Goal: Contribute content

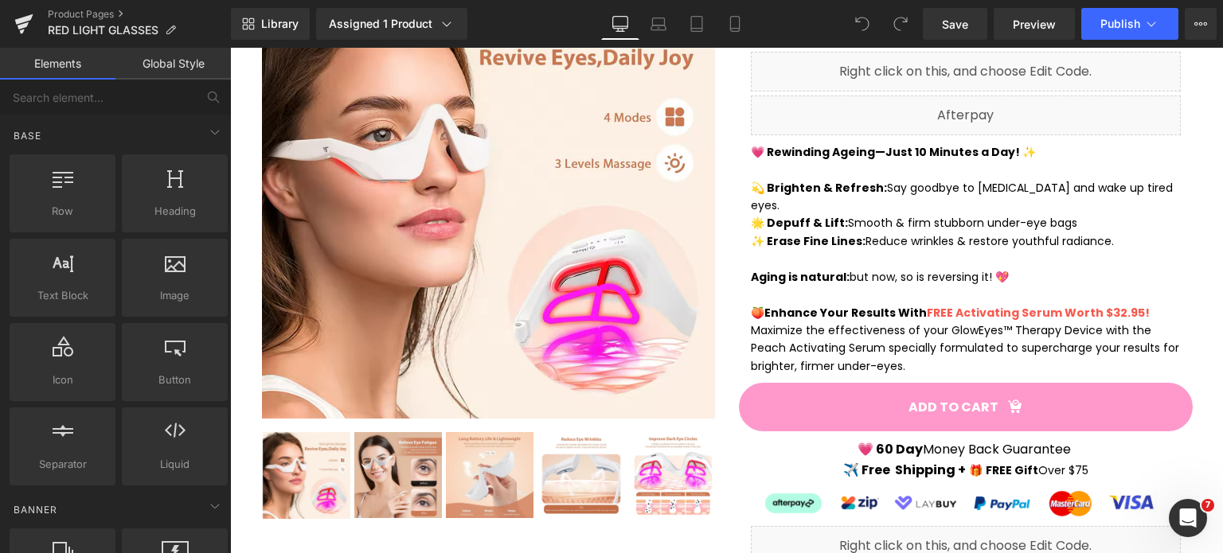
scroll to position [478, 0]
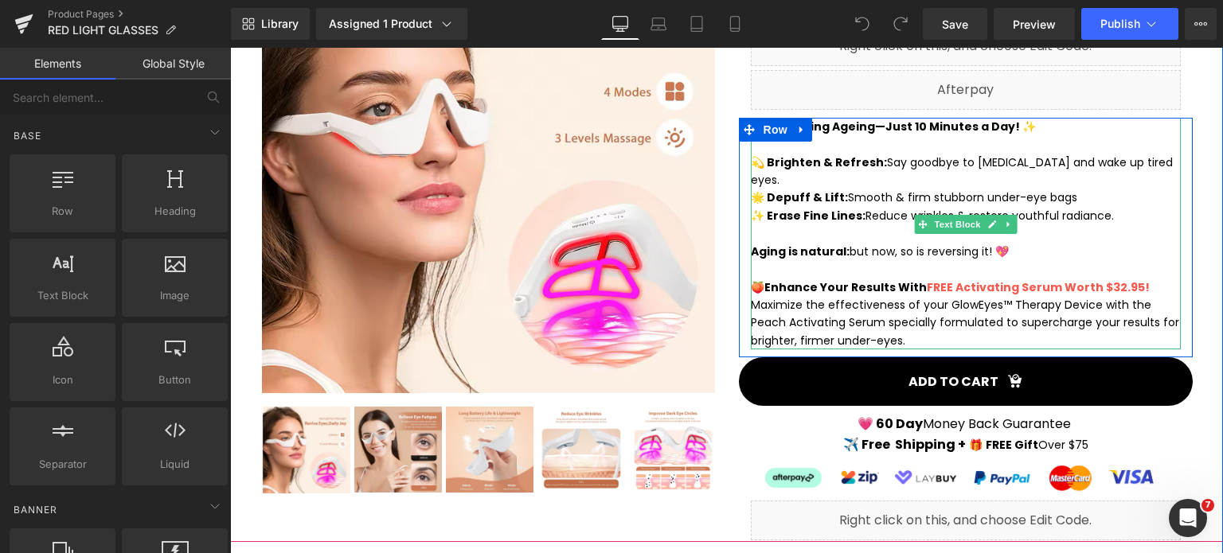
click at [946, 279] on span "FREE Activating Serum Worth $32.95!" at bounding box center [1038, 287] width 223 height 16
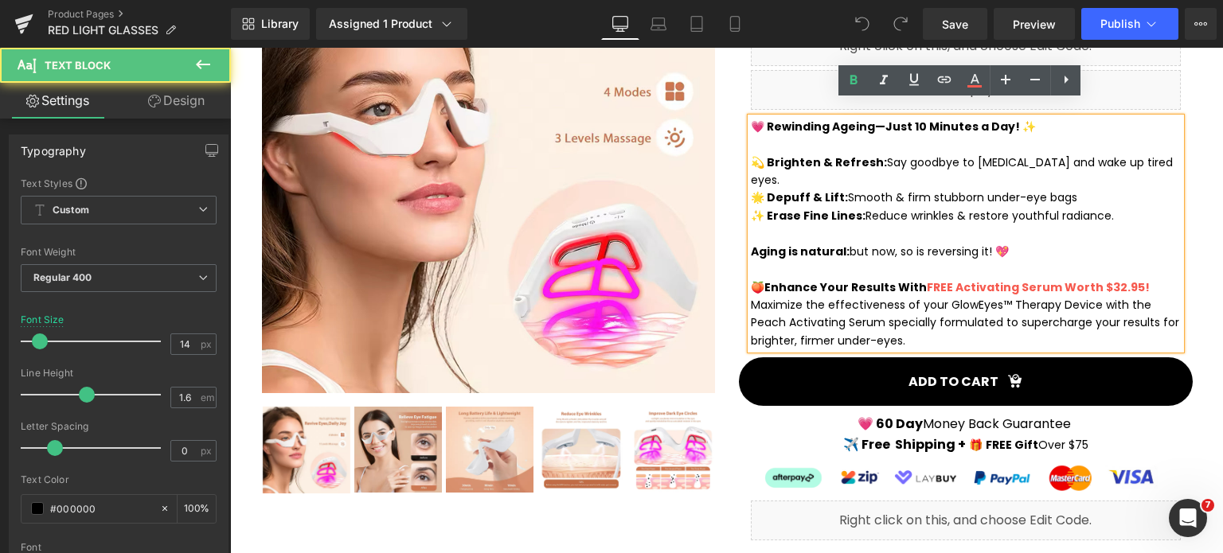
click at [946, 279] on span "FREE Activating Serum Worth $32.95!" at bounding box center [1038, 287] width 223 height 16
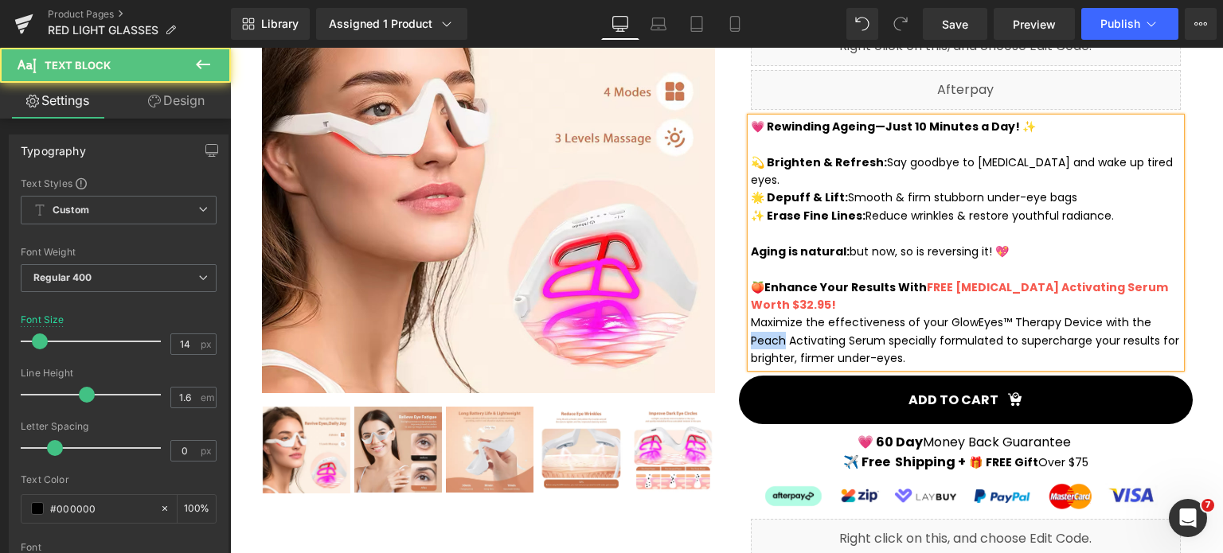
drag, startPoint x: 1137, startPoint y: 288, endPoint x: 1167, endPoint y: 291, distance: 29.6
click at [1168, 314] on p "Maximize the effectiveness of your GlowEyes™ Therapy Device with the Peach Acti…" at bounding box center [966, 340] width 430 height 53
click at [1167, 314] on p "Maximize the effectiveness of your GlowEyes™ Therapy Device with the Hyh Activa…" at bounding box center [966, 340] width 430 height 53
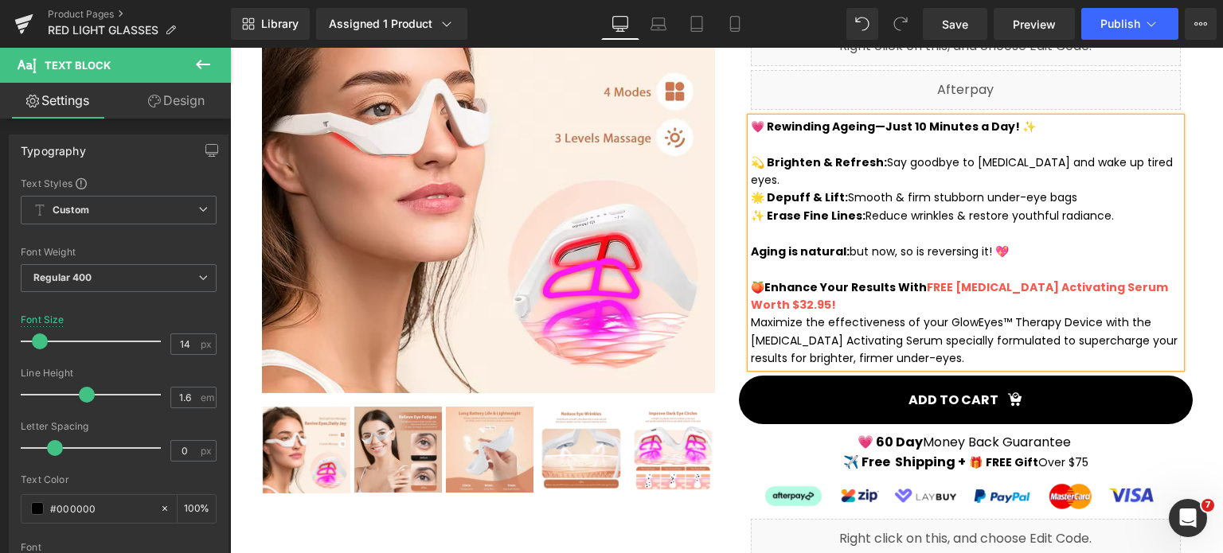
drag, startPoint x: 959, startPoint y: 322, endPoint x: 748, endPoint y: 257, distance: 219.9
click at [751, 257] on div "💗 Rewinding Ageing—Just 10 Minutes a Day! ✨ 💫 Brighten & Refresh: Say goodbye t…" at bounding box center [966, 243] width 430 height 250
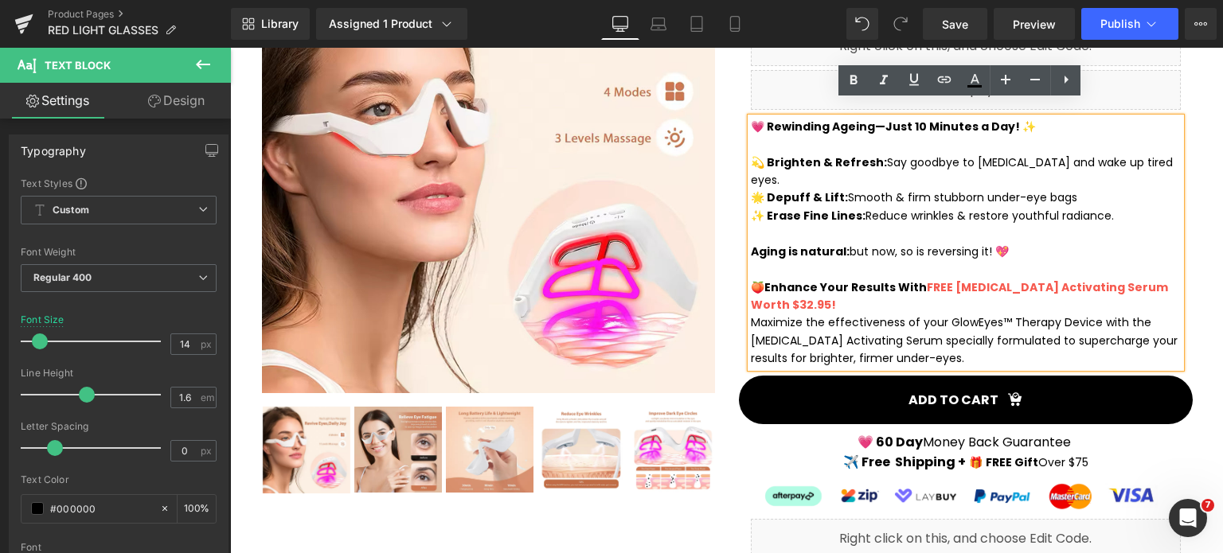
copy div "🍑 Enhance Your Results With FREE [MEDICAL_DATA] Activating Serum Worth $32.95! …"
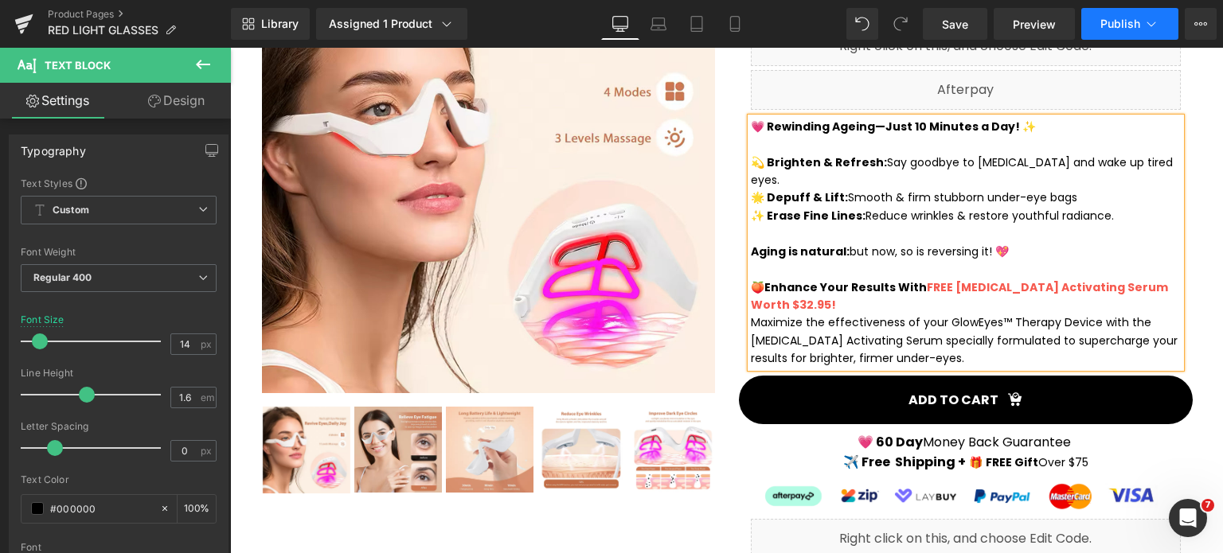
click at [1100, 30] on button "Publish" at bounding box center [1129, 24] width 97 height 32
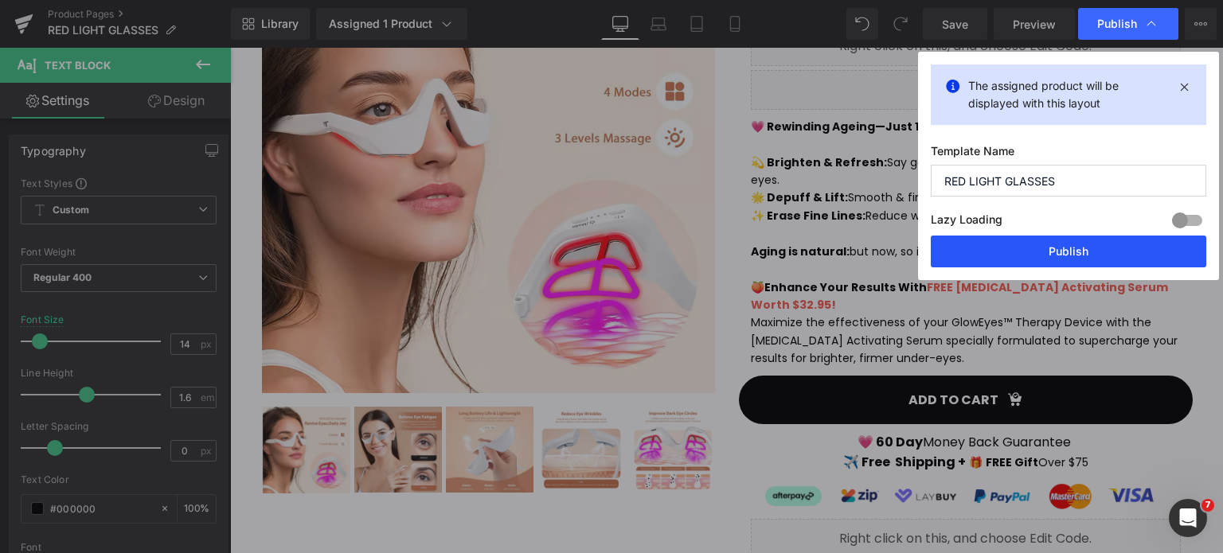
click at [1064, 254] on button "Publish" at bounding box center [1069, 252] width 276 height 32
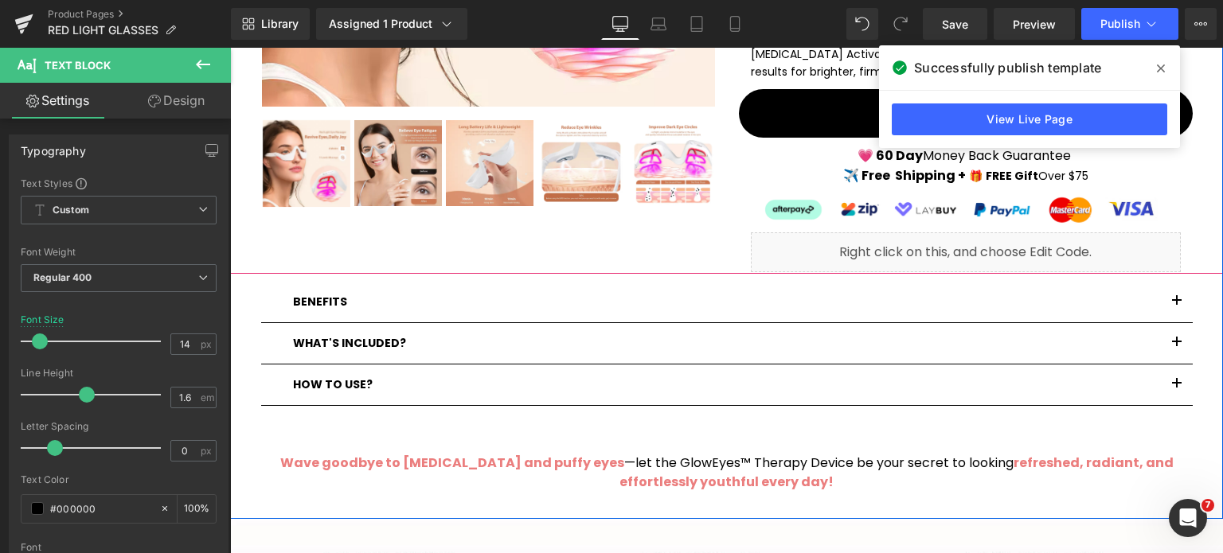
scroll to position [796, 0]
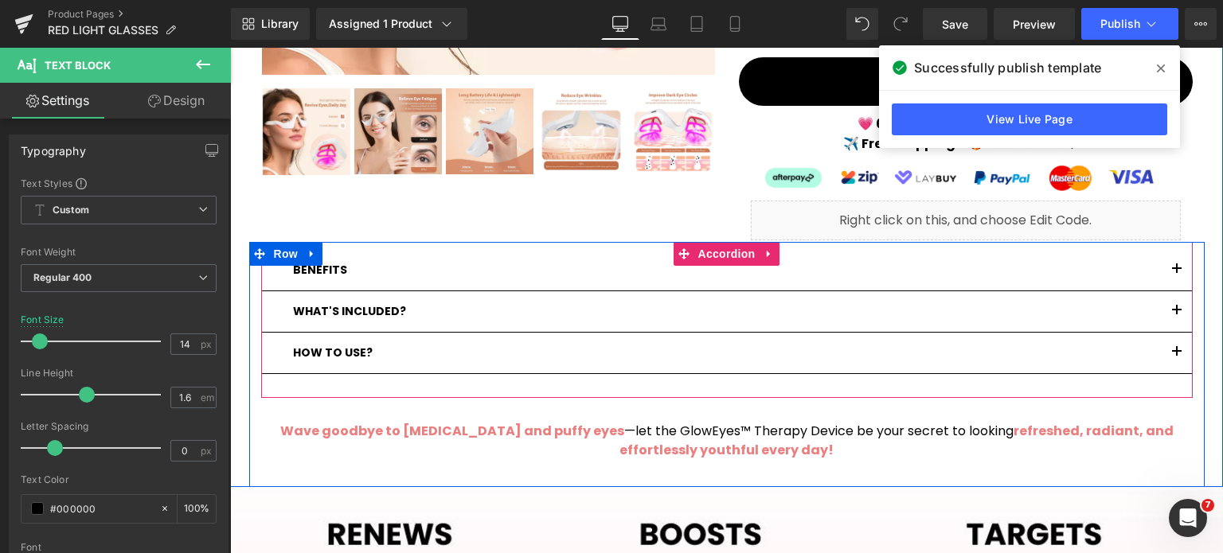
click at [1164, 291] on button "button" at bounding box center [1177, 311] width 32 height 41
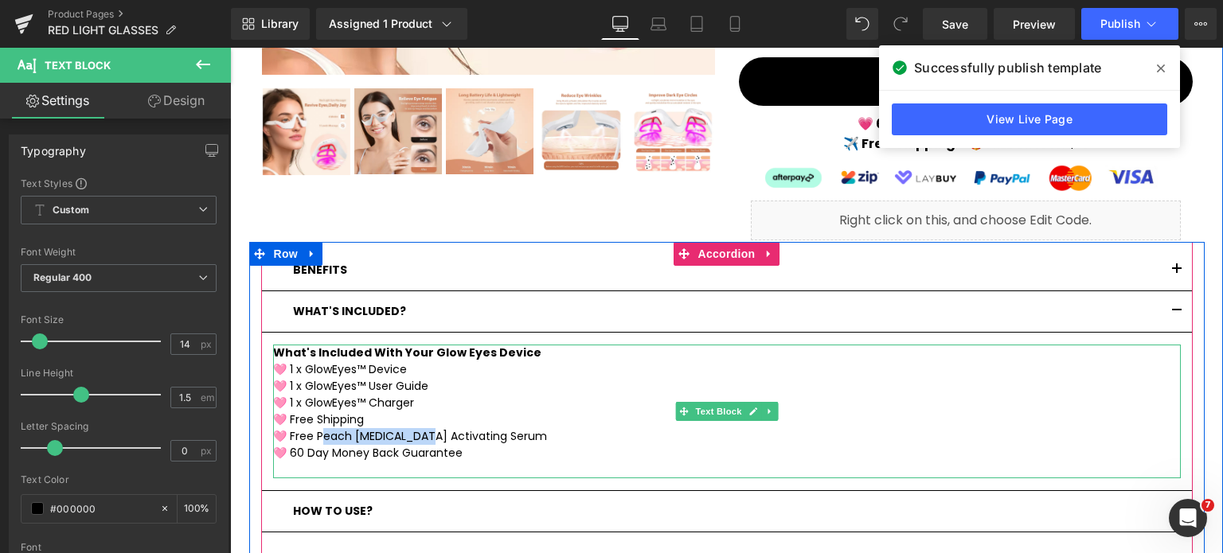
drag, startPoint x: 310, startPoint y: 402, endPoint x: 419, endPoint y: 401, distance: 109.1
click at [419, 428] on p "🩷 Free Peach [MEDICAL_DATA] Activating Serum" at bounding box center [727, 436] width 908 height 17
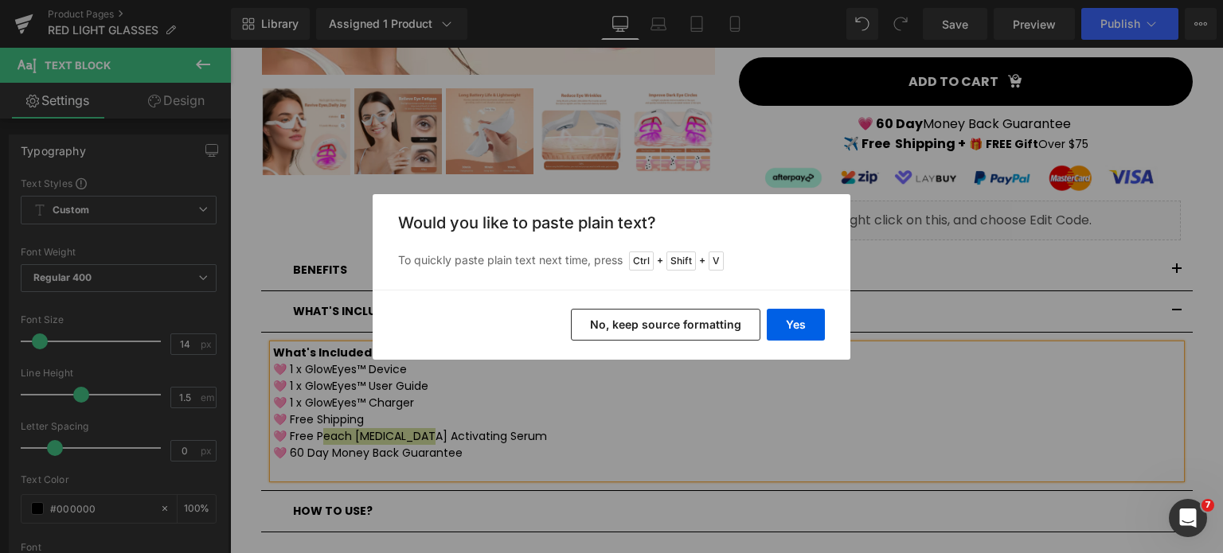
click at [637, 322] on button "No, keep source formatting" at bounding box center [666, 325] width 190 height 32
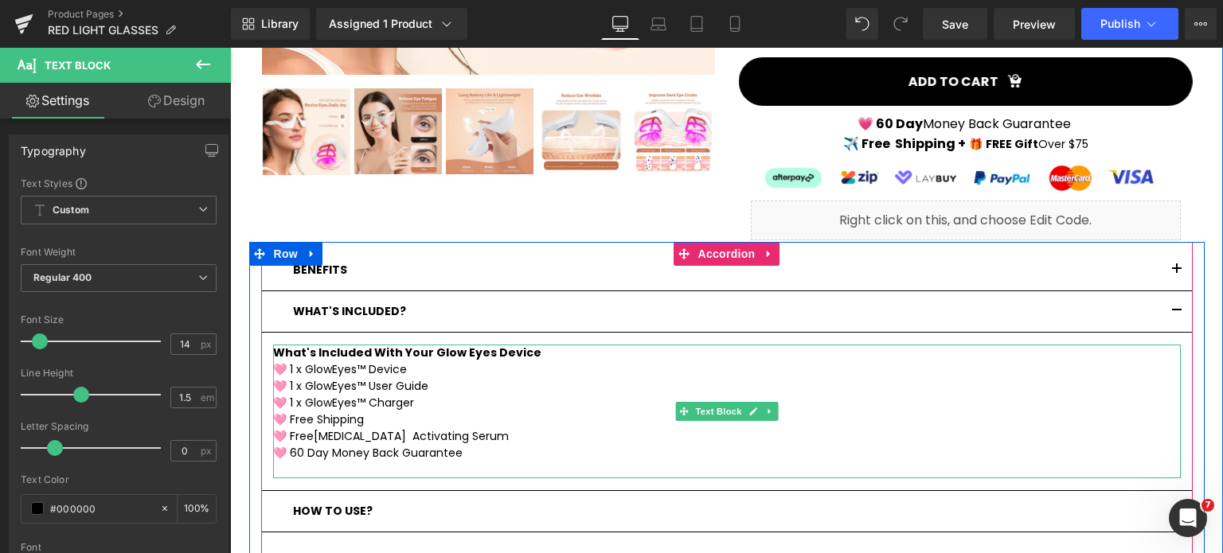
click at [409, 428] on p "🩷 Free [MEDICAL_DATA] Activating Serum" at bounding box center [727, 436] width 908 height 17
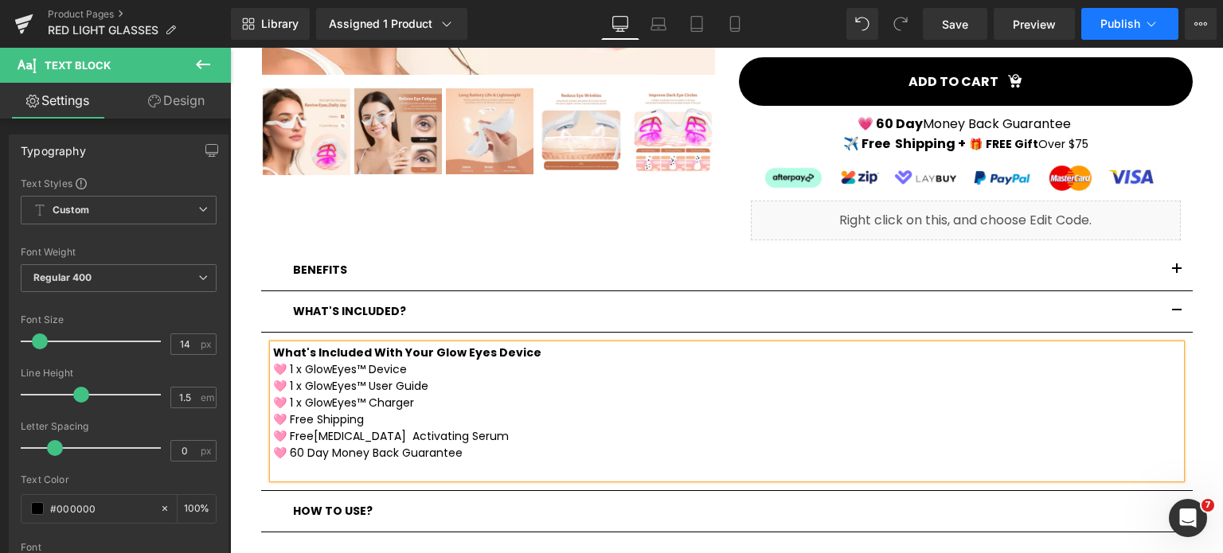
click at [1108, 23] on span "Publish" at bounding box center [1120, 24] width 40 height 13
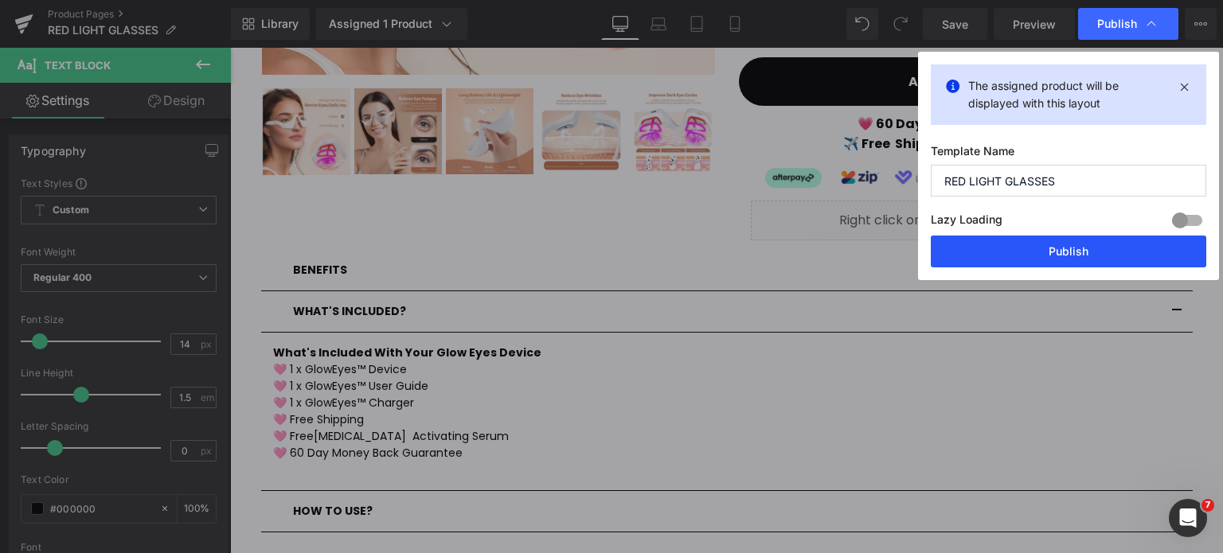
click at [1090, 257] on button "Publish" at bounding box center [1069, 252] width 276 height 32
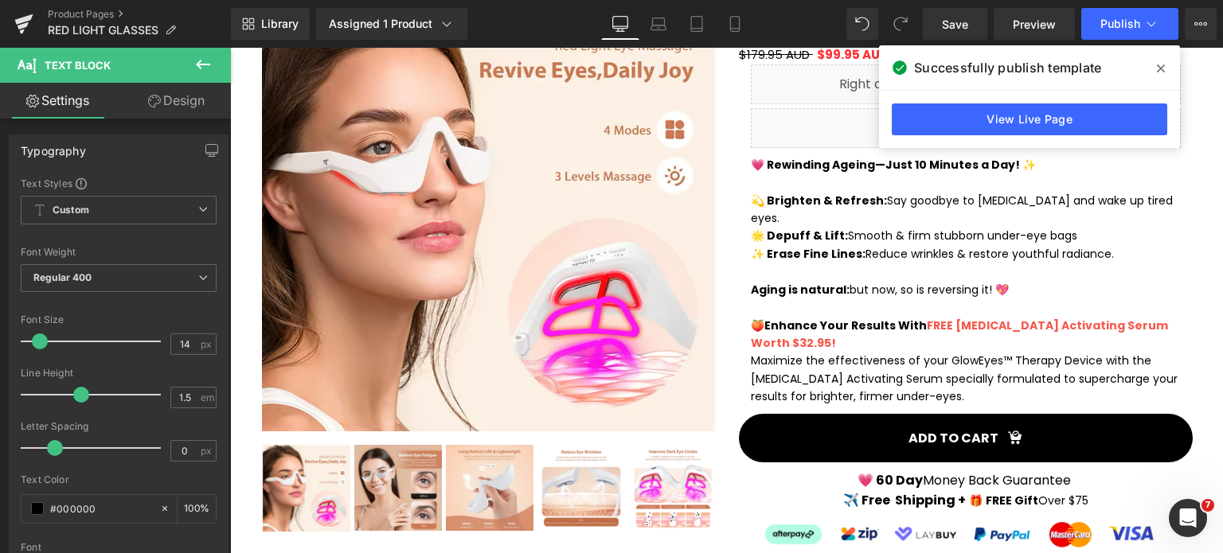
scroll to position [478, 0]
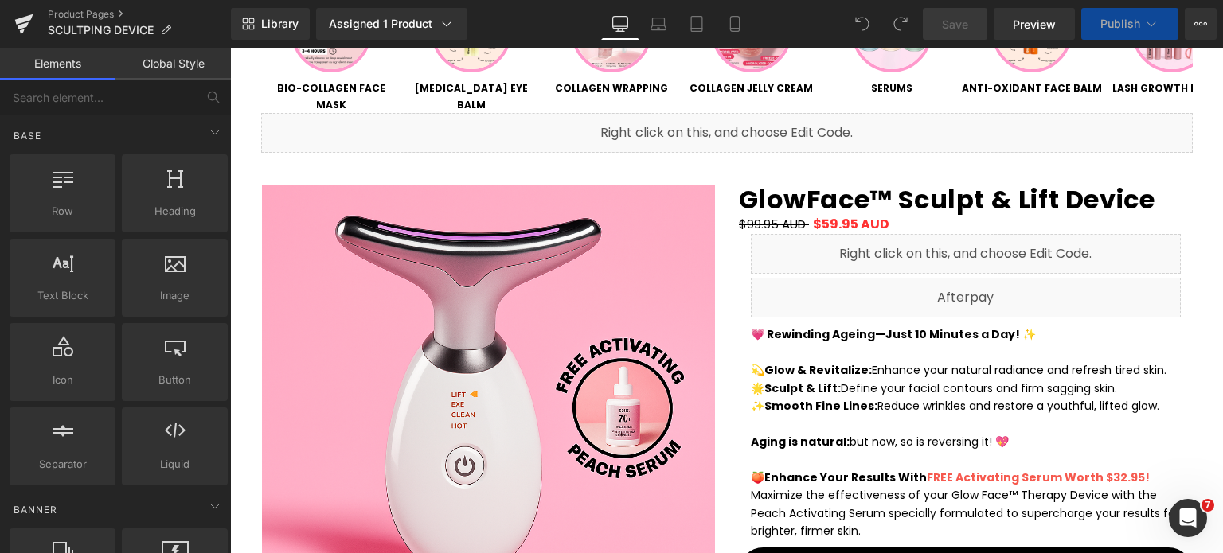
scroll to position [398, 0]
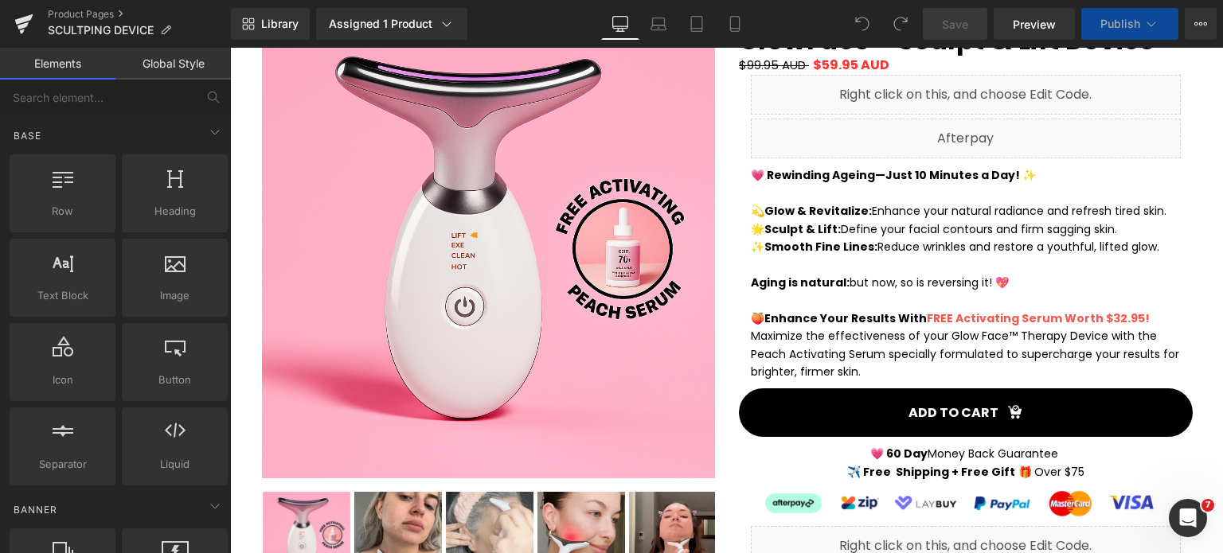
click at [857, 358] on p "Maximize the effectiveness of your Glow Face™ Therapy Device with the Peach Act…" at bounding box center [966, 353] width 430 height 53
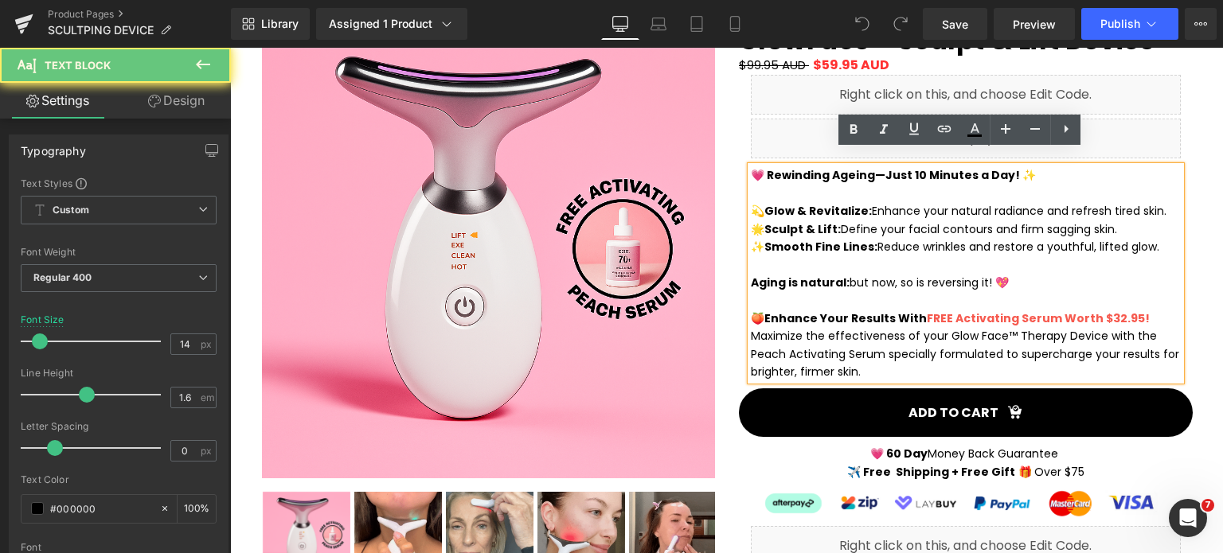
click at [855, 356] on p "Maximize the effectiveness of your Glow Face™ Therapy Device with the Peach Act…" at bounding box center [966, 353] width 430 height 53
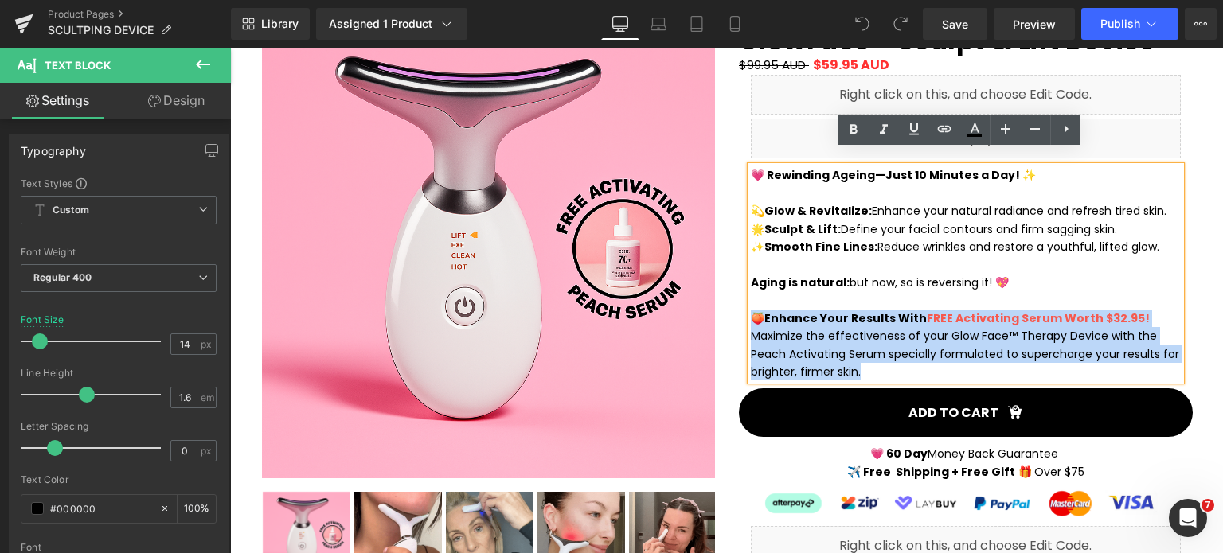
drag, startPoint x: 855, startPoint y: 356, endPoint x: 748, endPoint y: 305, distance: 118.2
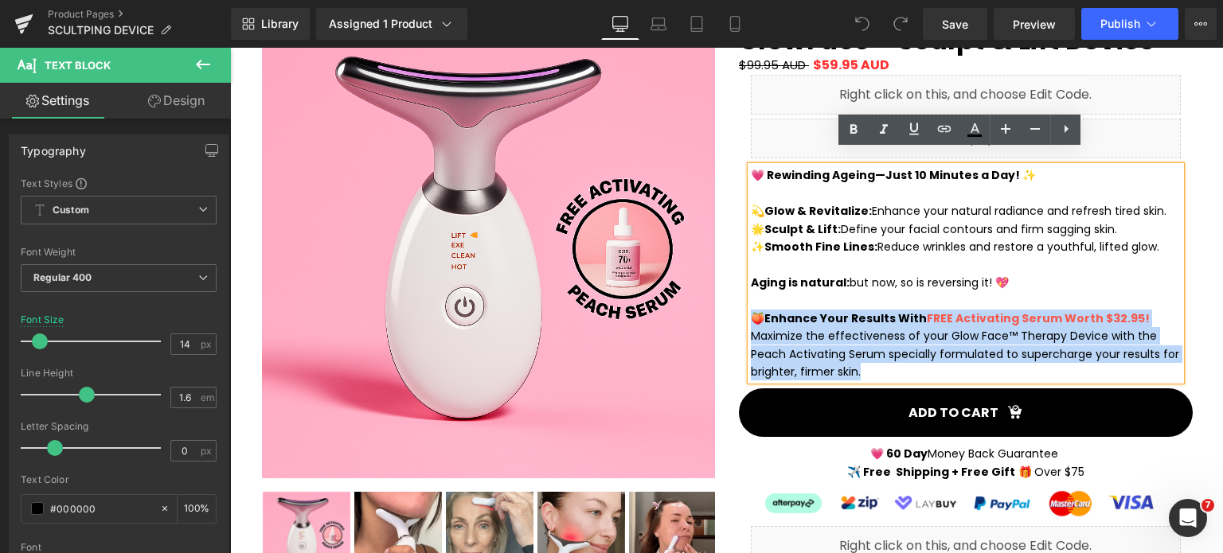
click at [751, 305] on div "💗 Rewinding Ageing—Just 10 Minutes a Day! ✨ 💫 Glow & Revitalize: Enhance your n…" at bounding box center [966, 273] width 430 height 214
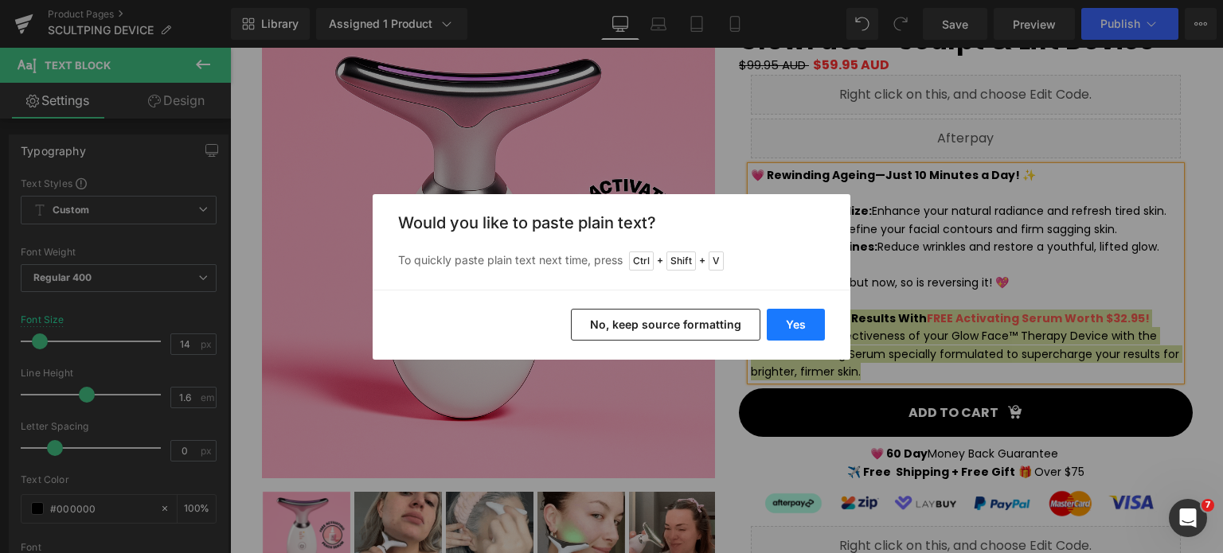
click at [785, 334] on button "Yes" at bounding box center [796, 325] width 58 height 32
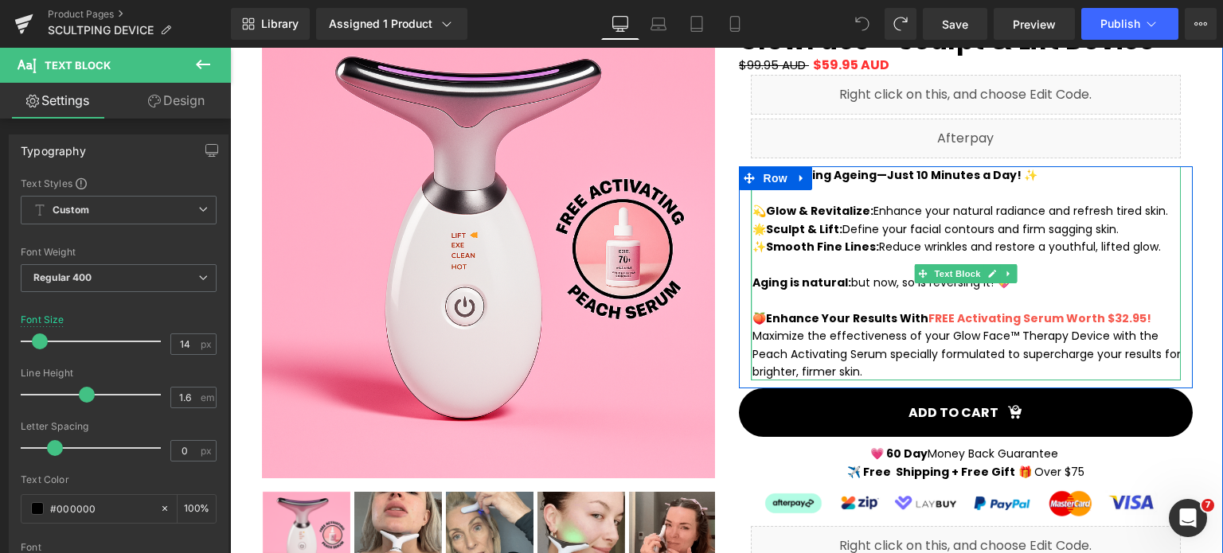
click at [751, 305] on div "💗 Rewinding Ageing—Just 10 Minutes a Day! ✨ 💫 Glow & Revitalize: Enhance your n…" at bounding box center [966, 273] width 430 height 214
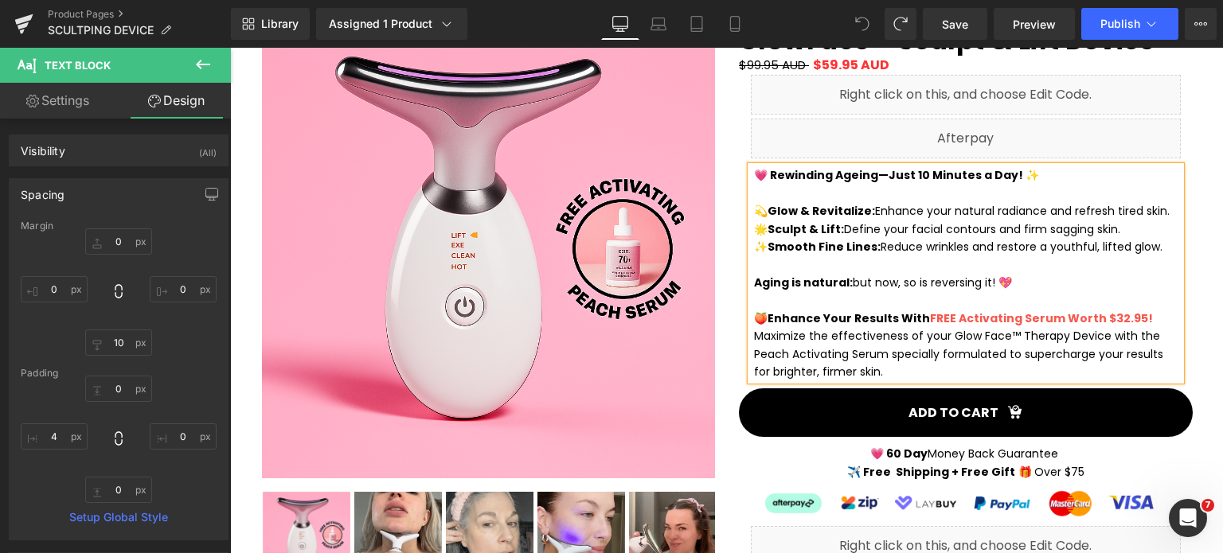
click at [754, 310] on p "🍑 Enhance Your Results With FREE Activating Serum Worth $32.95!" at bounding box center [967, 319] width 427 height 18
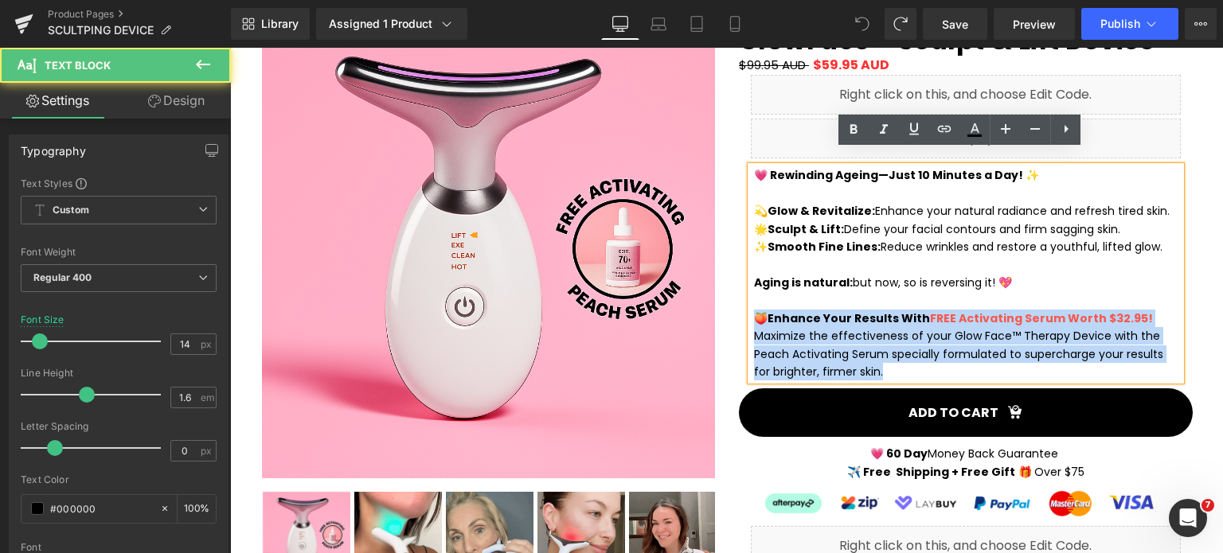
click at [751, 303] on div "💗 Rewinding Ageing—Just 10 Minutes a Day! ✨ 💫 Glow & Revitalize: Enhance your n…" at bounding box center [966, 273] width 430 height 214
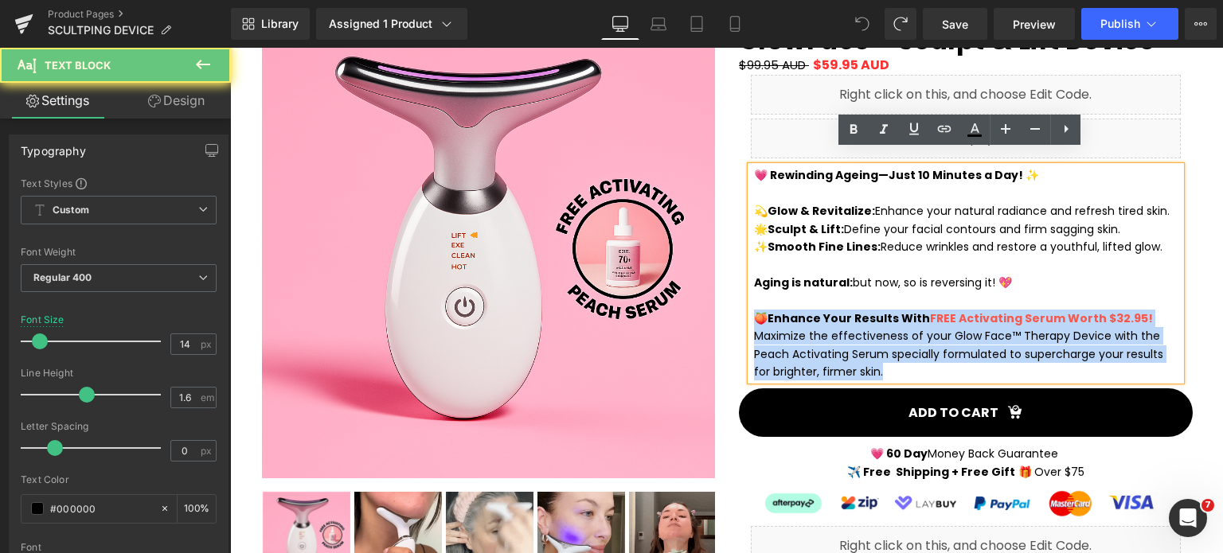
click at [751, 303] on div "💗 Rewinding Ageing—Just 10 Minutes a Day! ✨ 💫 Glow & Revitalize: Enhance your n…" at bounding box center [966, 273] width 430 height 214
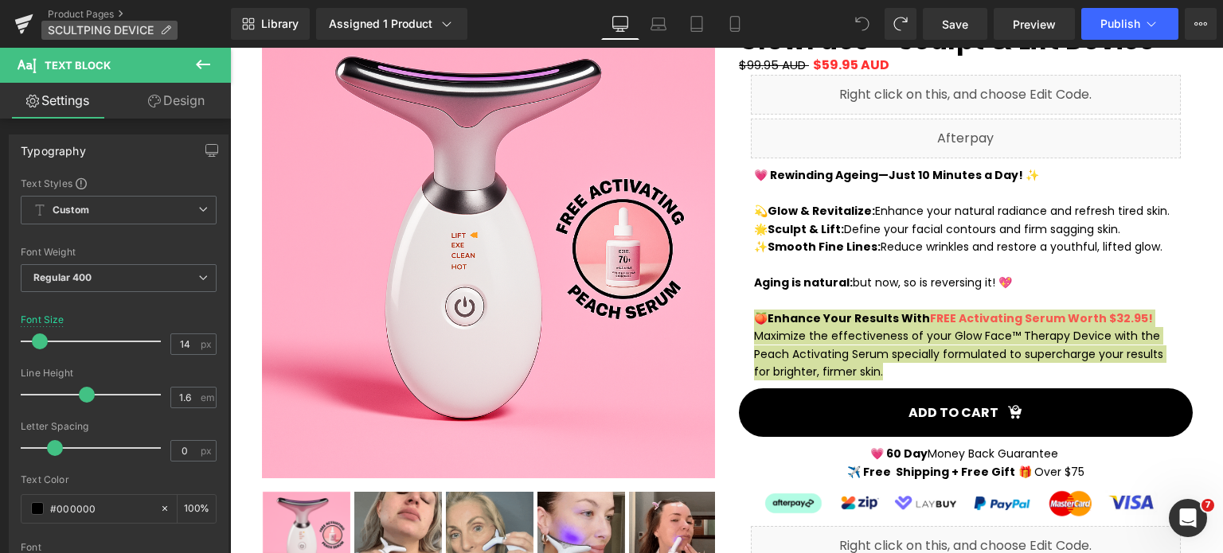
click at [74, 30] on span "SCULTPING DEVICE" at bounding box center [101, 30] width 106 height 13
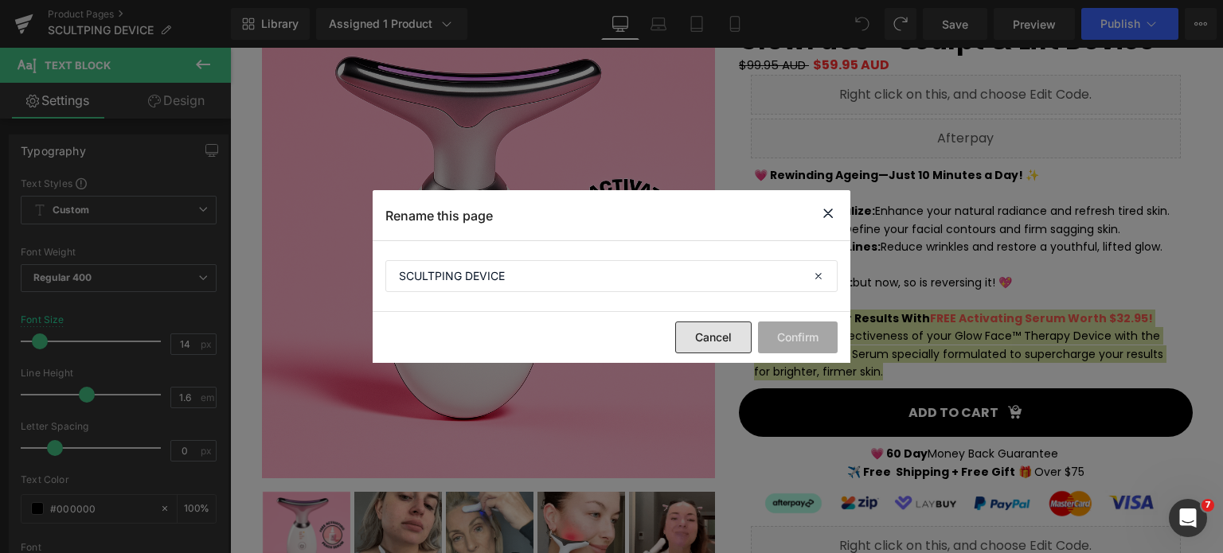
click at [720, 343] on button "Cancel" at bounding box center [713, 338] width 76 height 32
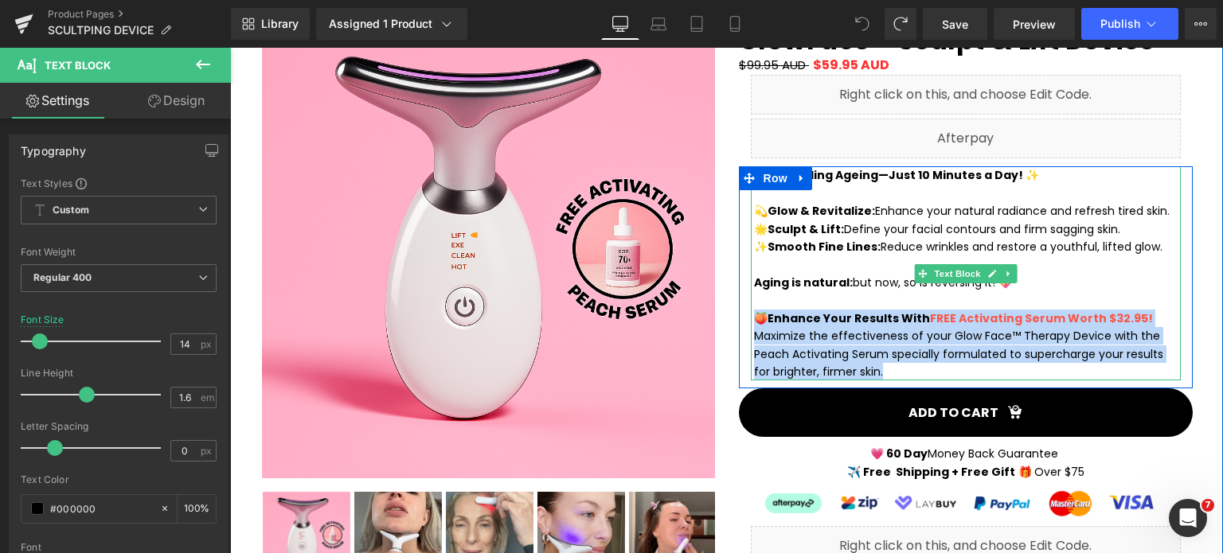
click at [784, 334] on p "Maximize the effectiveness of your Glow Face™ Therapy Device with the Peach Act…" at bounding box center [967, 353] width 427 height 53
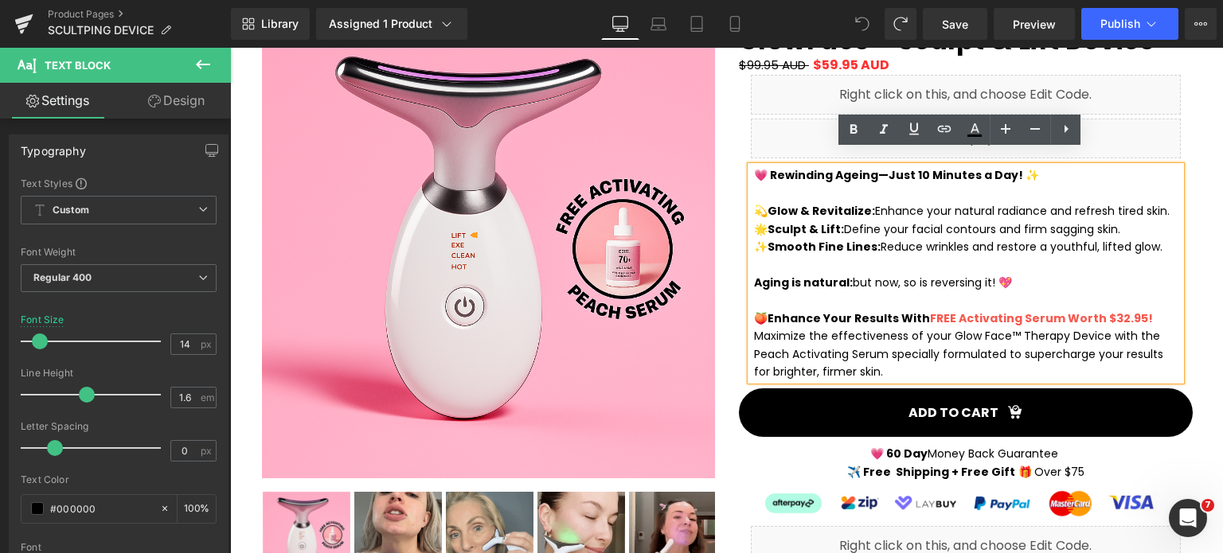
click at [754, 310] on p "🍑 Enhance Your Results With FREE Activating Serum Worth $32.95!" at bounding box center [967, 319] width 427 height 18
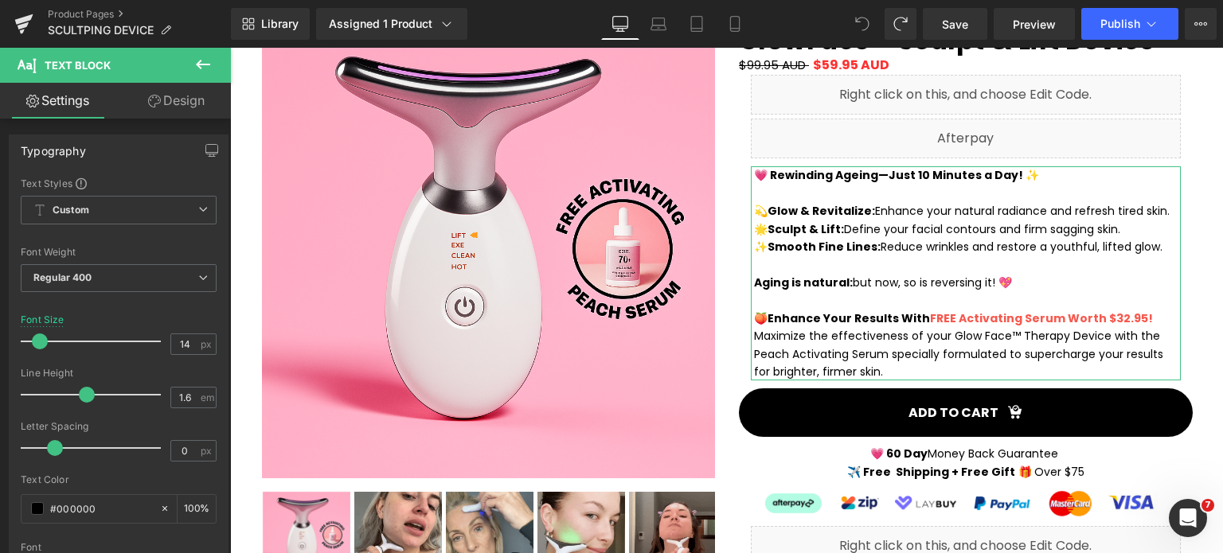
click at [172, 91] on link "Design" at bounding box center [176, 101] width 115 height 36
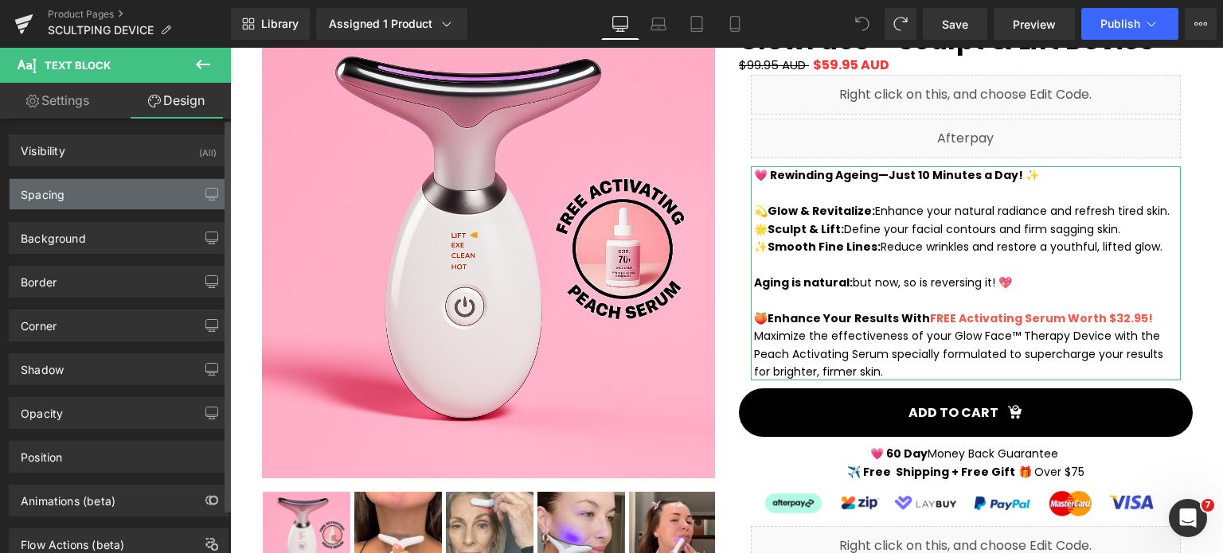
click at [154, 191] on div "Spacing" at bounding box center [119, 194] width 218 height 30
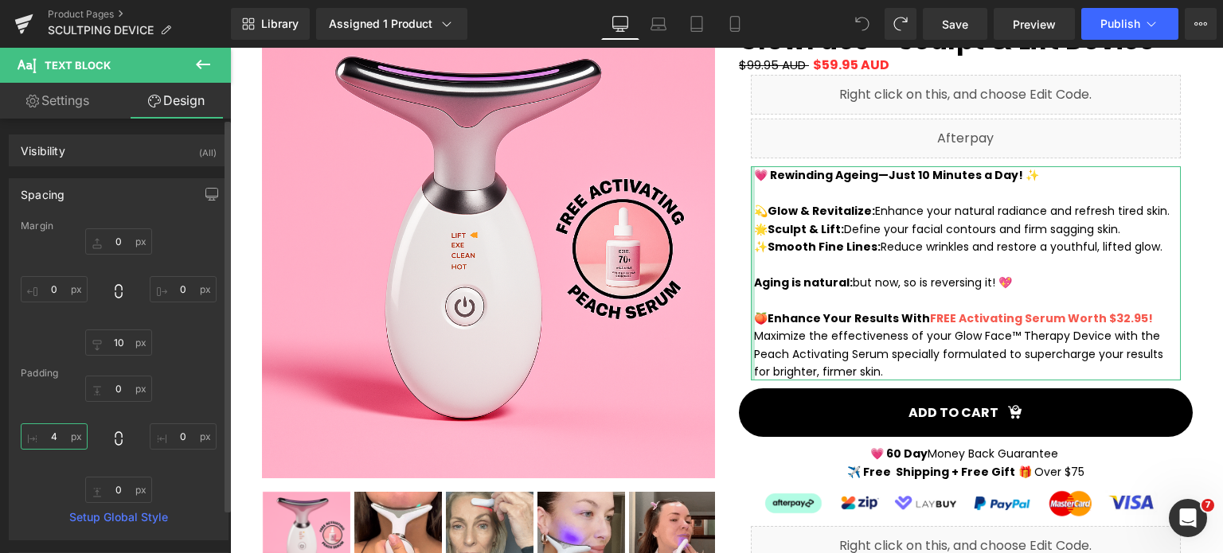
click at [56, 440] on input "text" at bounding box center [54, 437] width 67 height 26
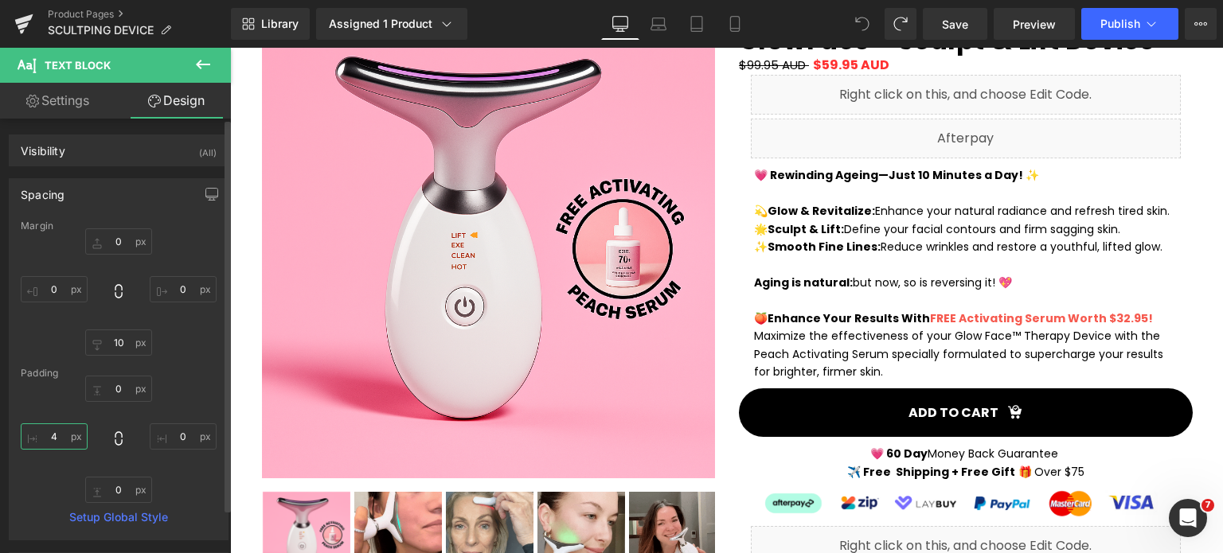
type input "0"
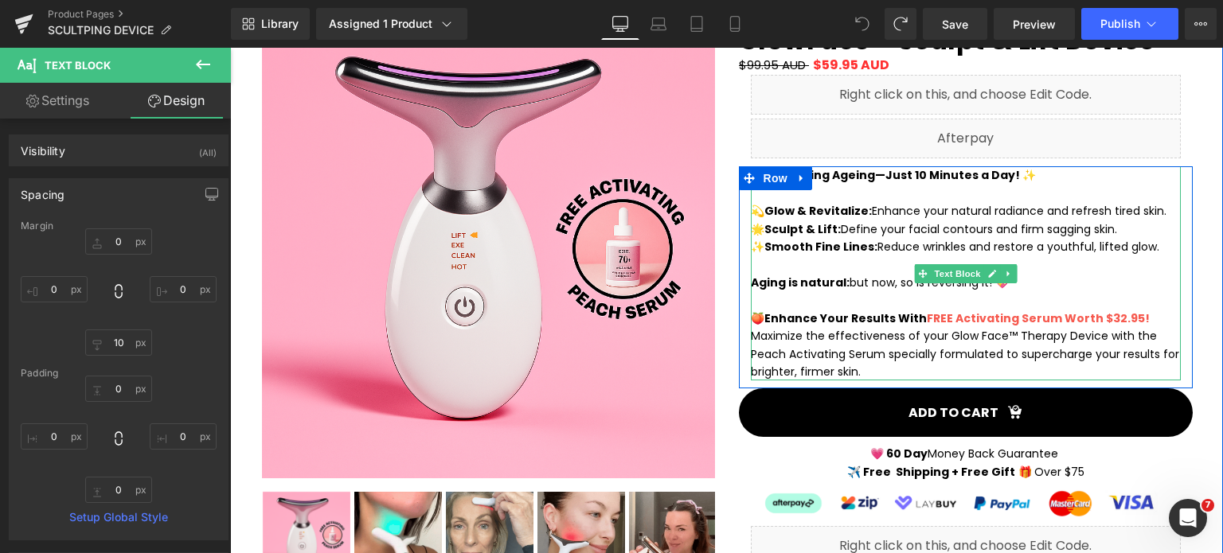
drag, startPoint x: 804, startPoint y: 330, endPoint x: 857, endPoint y: 353, distance: 57.1
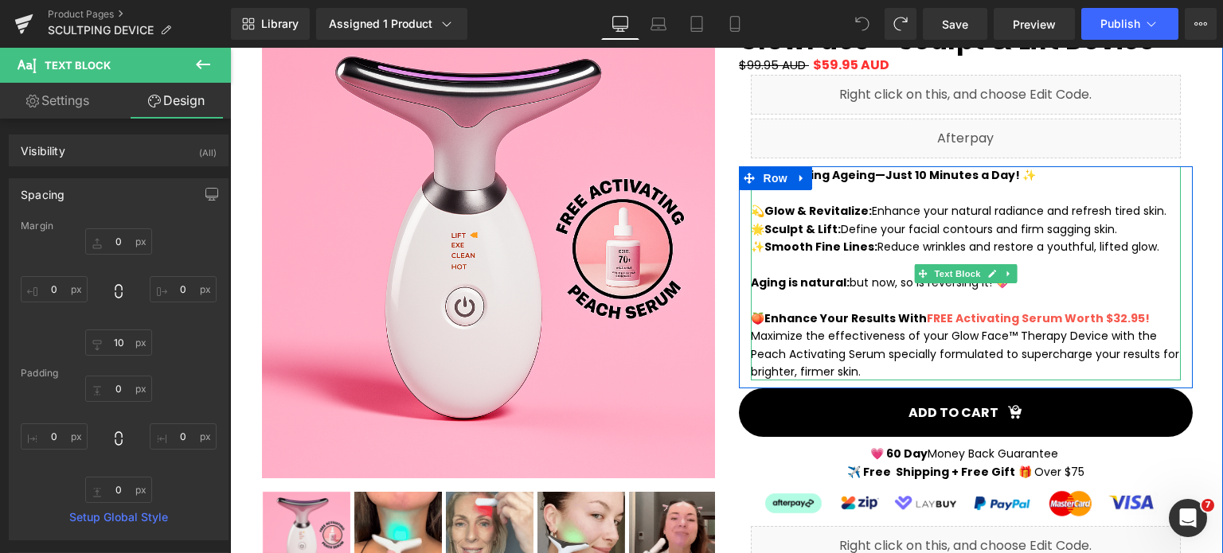
click at [803, 330] on p "Maximize the effectiveness of your Glow Face™ Therapy Device with the Peach Act…" at bounding box center [966, 353] width 430 height 53
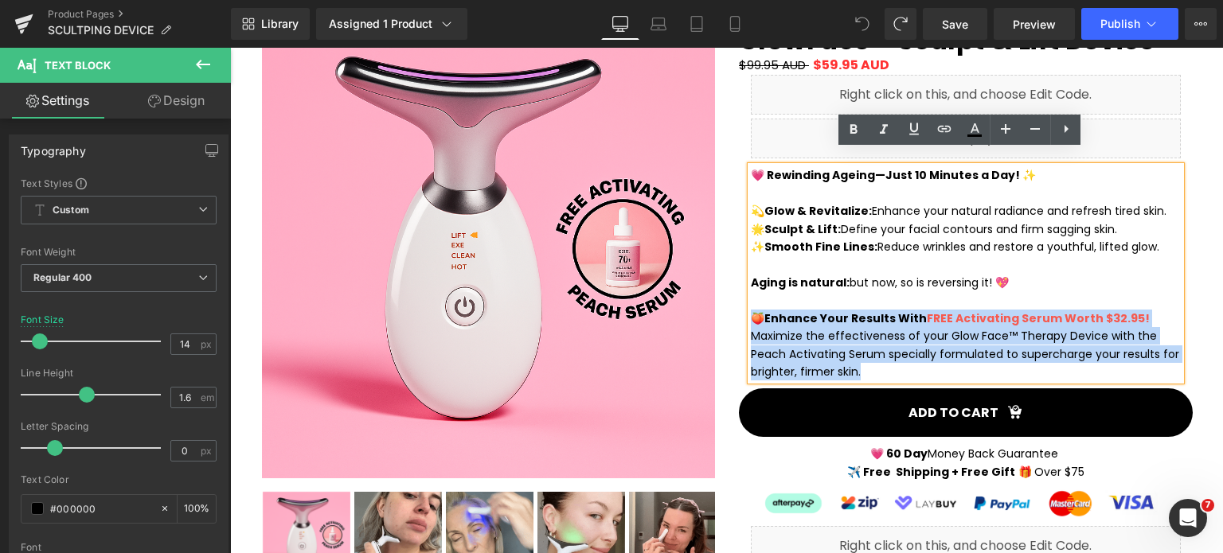
drag, startPoint x: 850, startPoint y: 356, endPoint x: 751, endPoint y: 307, distance: 110.4
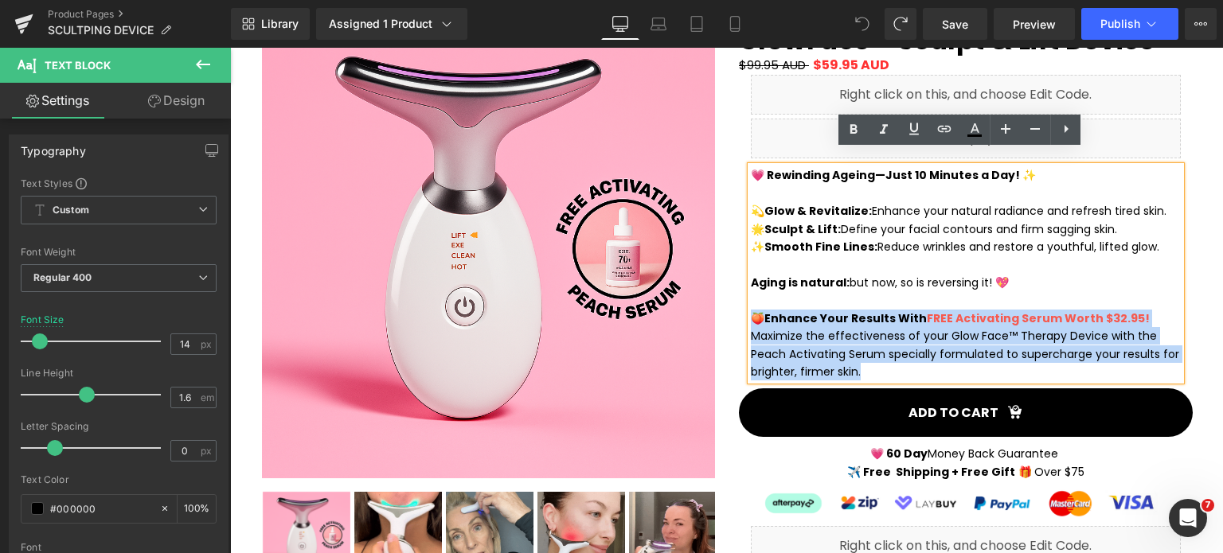
click at [751, 307] on div "💗 Rewinding Ageing—Just 10 Minutes a Day! ✨ 💫 Glow & Revitalize: Enhance your n…" at bounding box center [966, 273] width 430 height 214
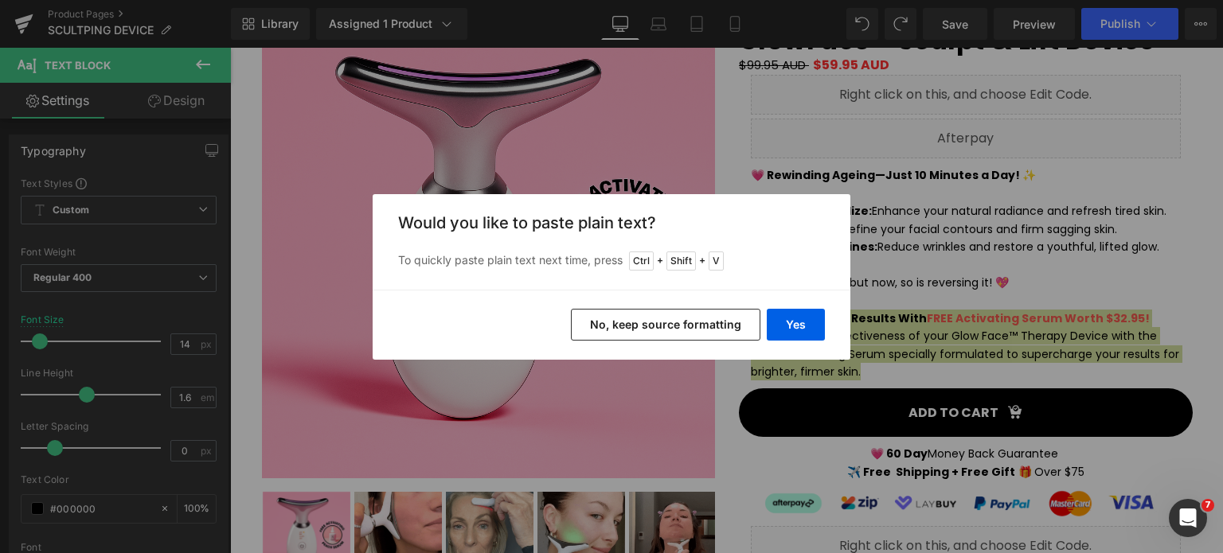
click at [729, 323] on button "No, keep source formatting" at bounding box center [666, 325] width 190 height 32
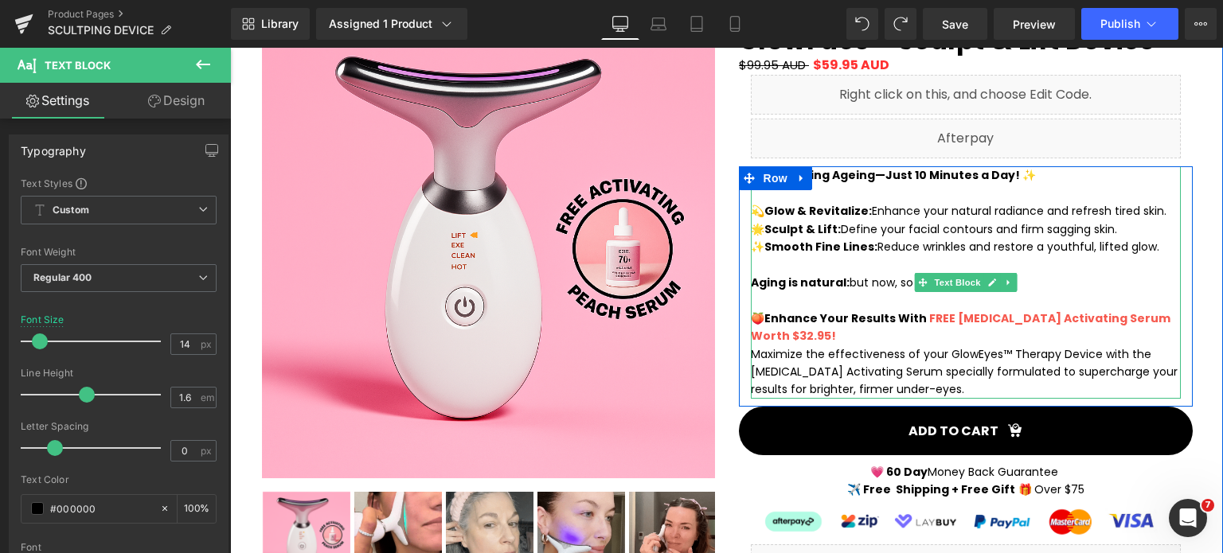
click at [754, 346] on p "Maximize the effectiveness of your GlowEyes™ Therapy Device with the [MEDICAL_D…" at bounding box center [966, 372] width 430 height 53
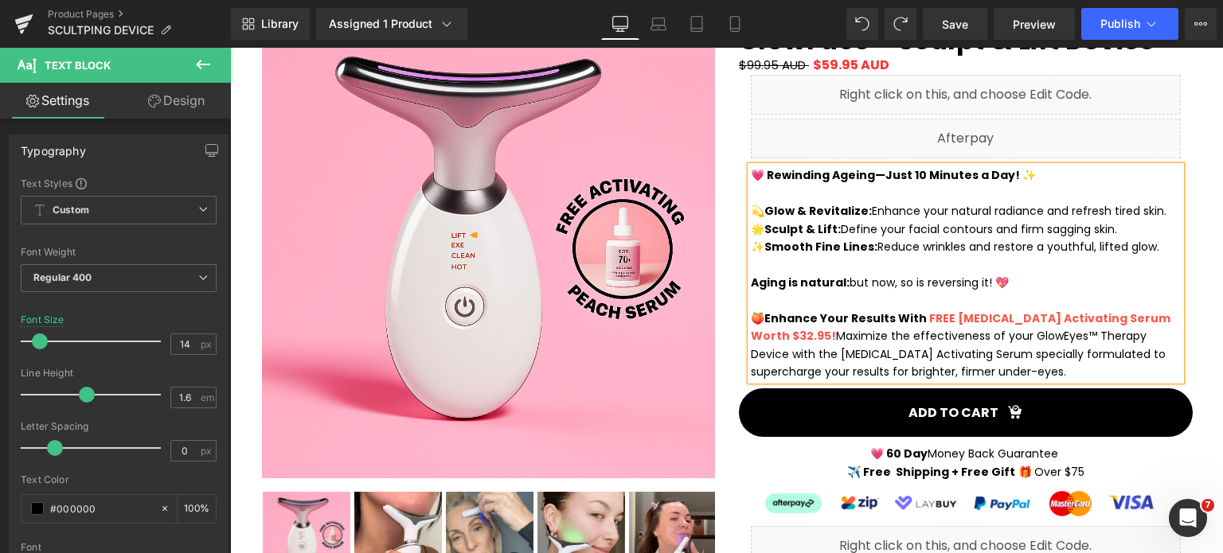
click at [824, 328] on span "Maximize the effectiveness of your GlowEyes™ Therapy Device with the [MEDICAL_D…" at bounding box center [958, 354] width 415 height 52
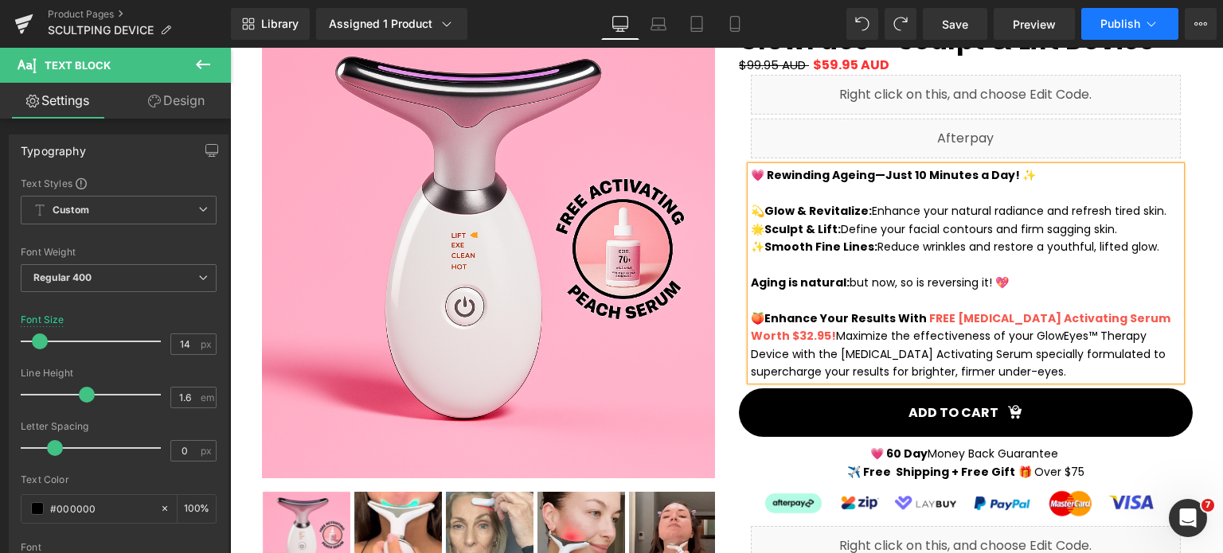
click at [1092, 32] on button "Publish" at bounding box center [1129, 24] width 97 height 32
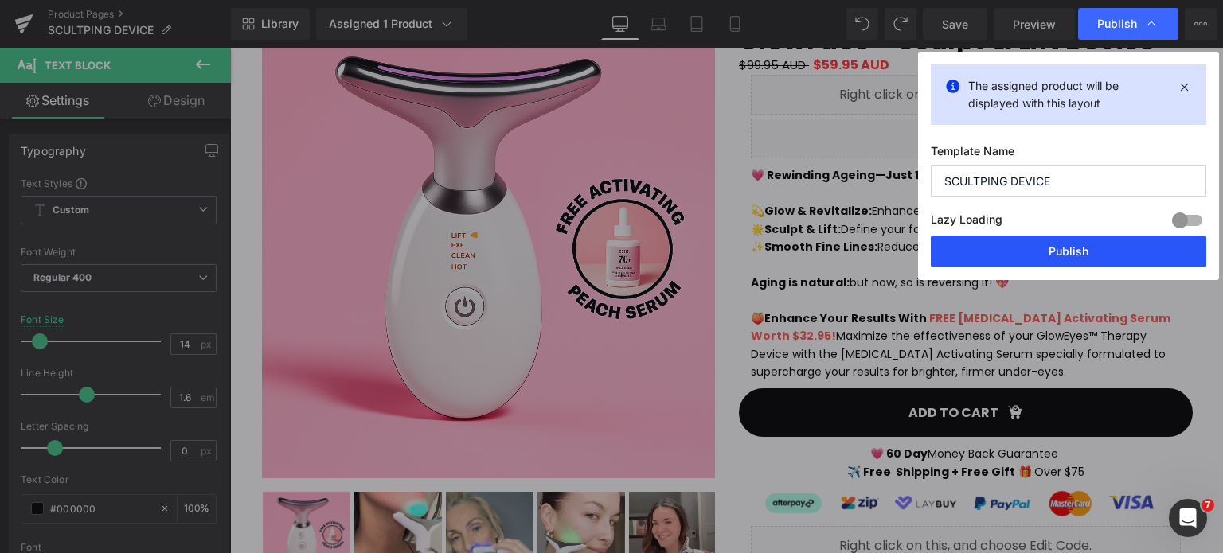
click at [1080, 249] on button "Publish" at bounding box center [1069, 252] width 276 height 32
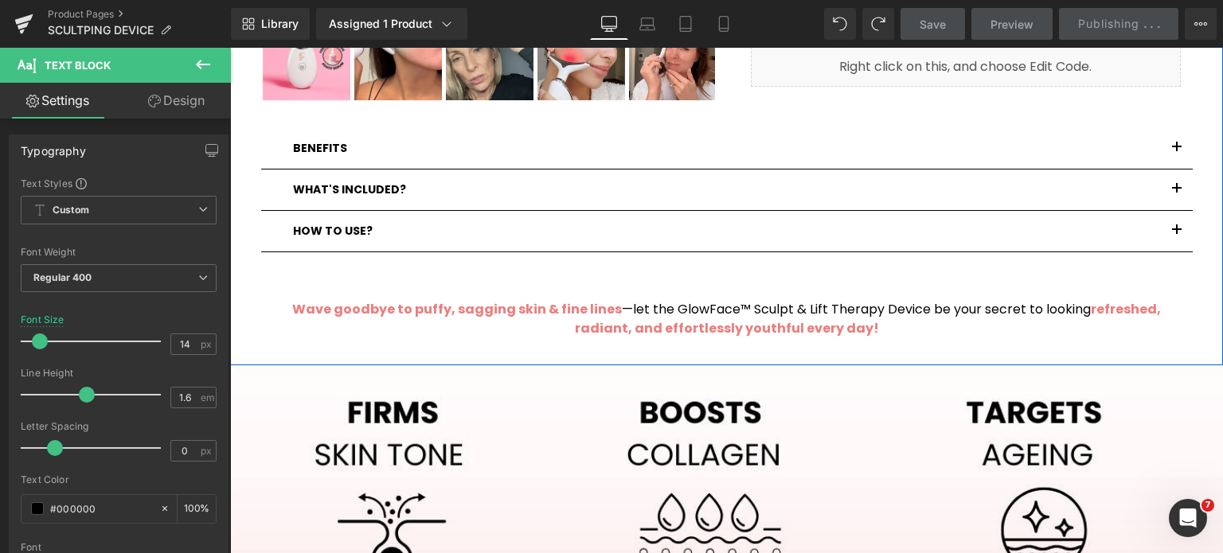
scroll to position [956, 0]
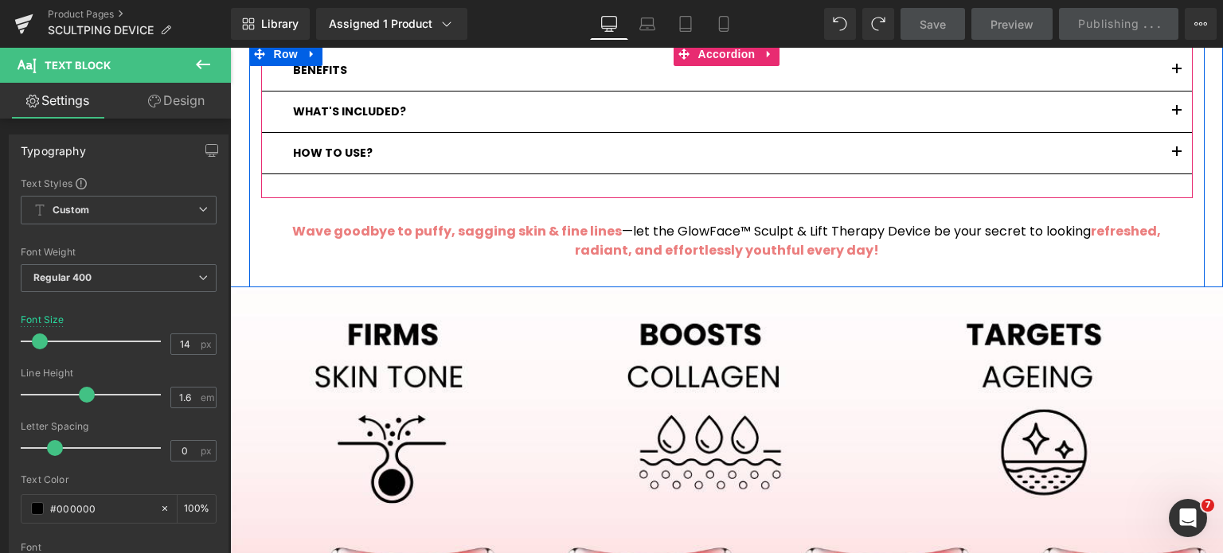
click at [1165, 92] on button "button" at bounding box center [1177, 112] width 32 height 41
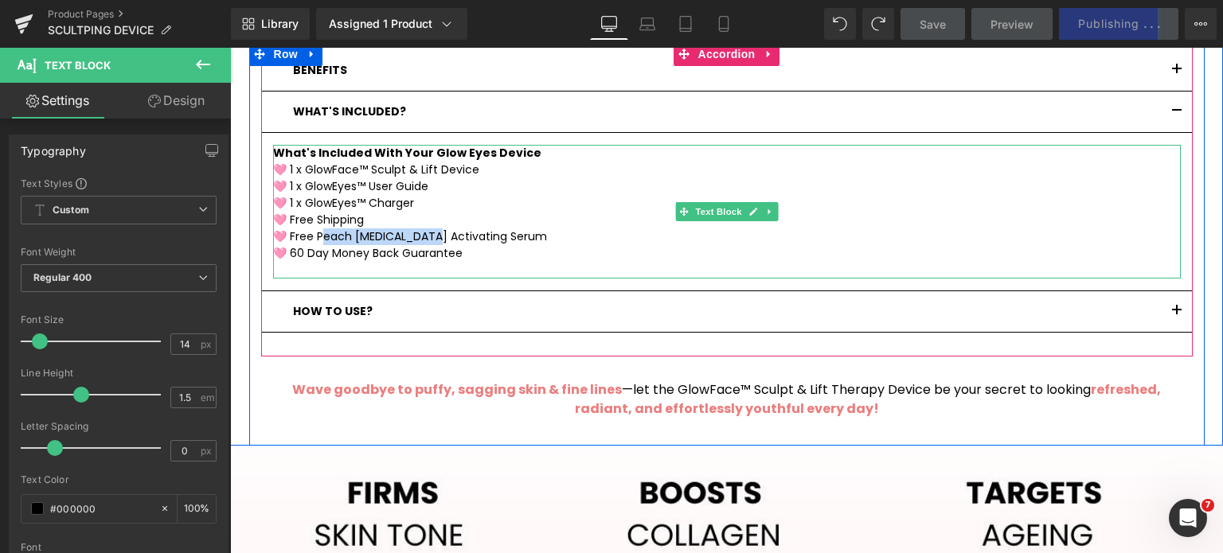
drag, startPoint x: 311, startPoint y: 217, endPoint x: 424, endPoint y: 217, distance: 113.1
click at [424, 229] on p "🩷 Free Peach [MEDICAL_DATA] Activating Serum" at bounding box center [727, 237] width 908 height 17
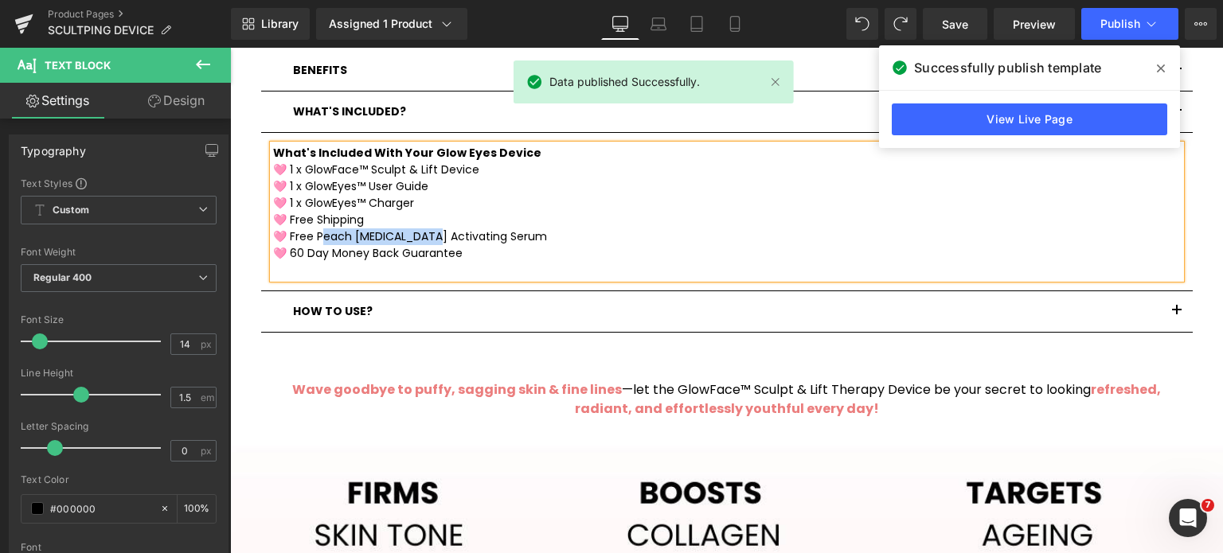
drag, startPoint x: 342, startPoint y: 224, endPoint x: 325, endPoint y: 223, distance: 17.5
click at [341, 229] on p "🩷 Free Peach [MEDICAL_DATA] Activating Serum" at bounding box center [727, 237] width 908 height 17
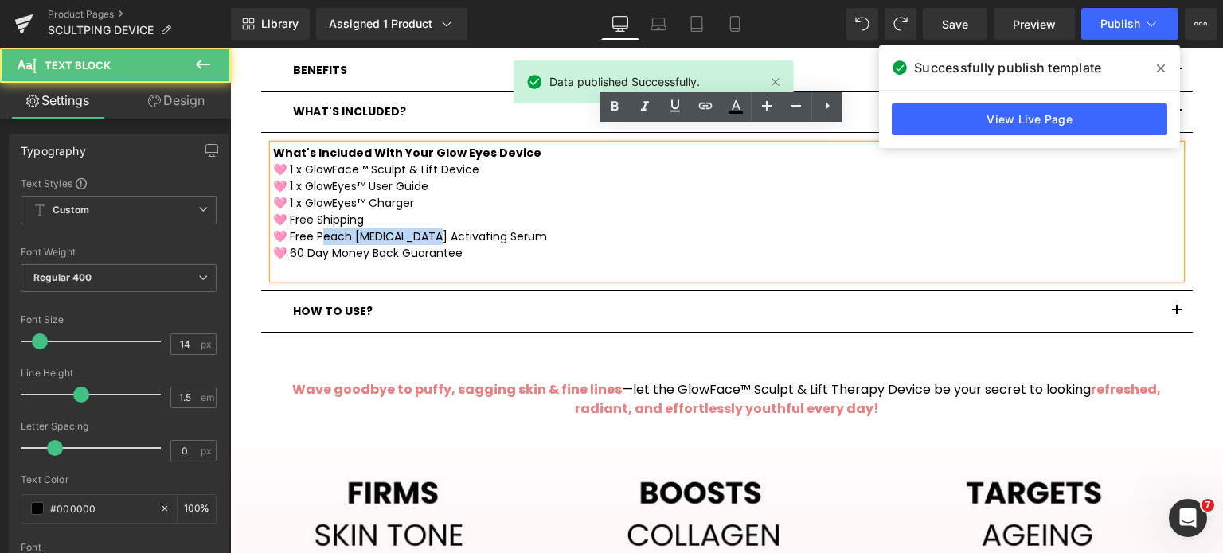
click at [314, 229] on p "🩷 Free Peach [MEDICAL_DATA] Activating Serum" at bounding box center [727, 237] width 908 height 17
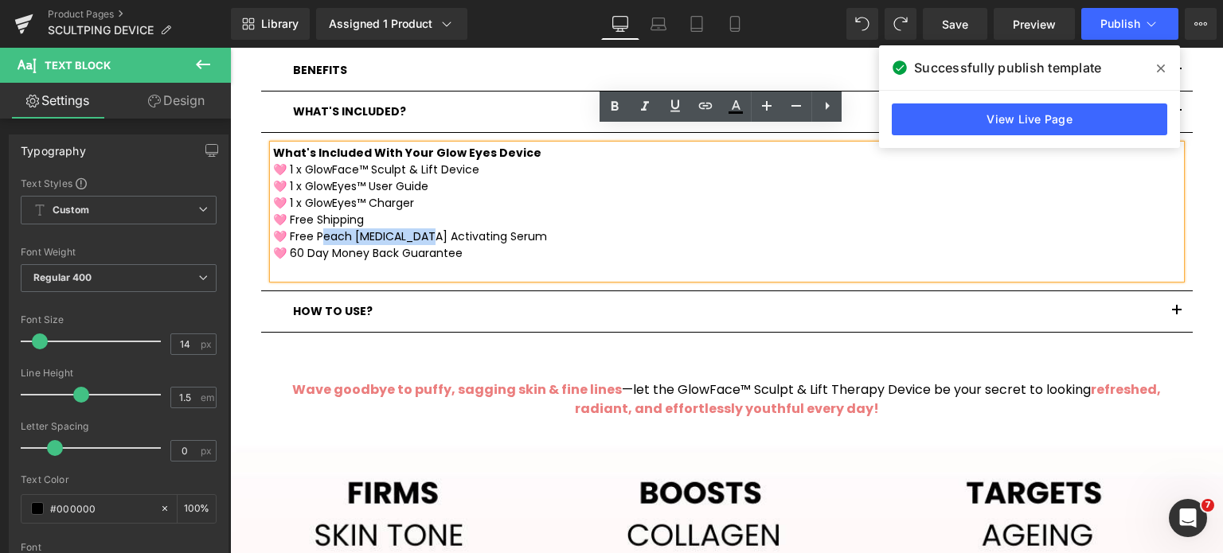
drag, startPoint x: 311, startPoint y: 222, endPoint x: 417, endPoint y: 224, distance: 105.9
click at [417, 229] on p "🩷 Free Peach [MEDICAL_DATA] Activating Serum" at bounding box center [727, 237] width 908 height 17
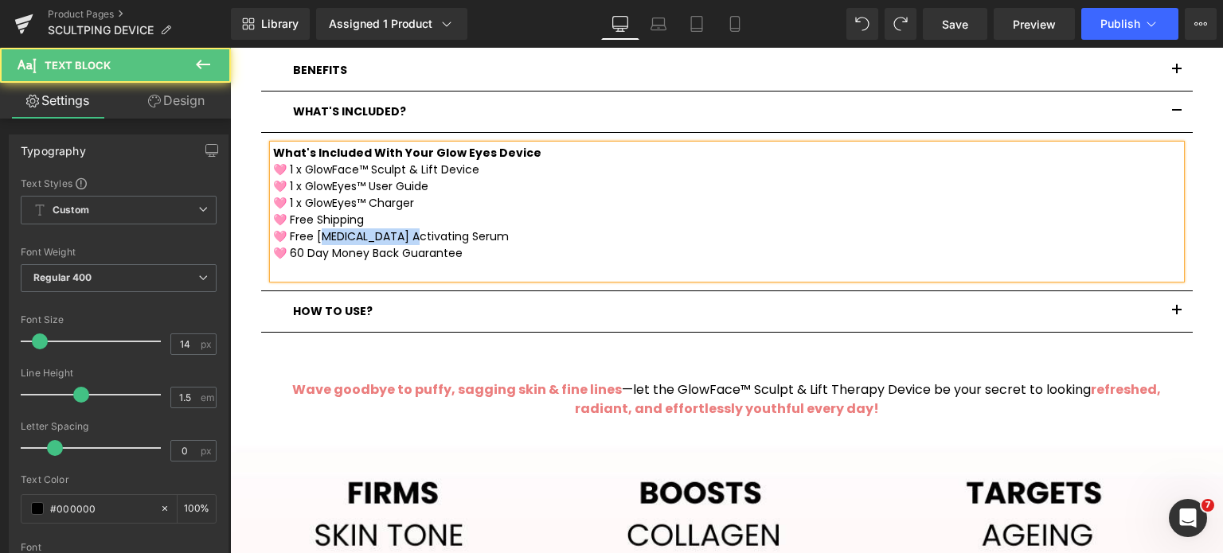
drag, startPoint x: 311, startPoint y: 225, endPoint x: 398, endPoint y: 225, distance: 87.6
click at [398, 229] on p "🩷 Free Hyaluronic Acid Activating Serum" at bounding box center [727, 237] width 908 height 17
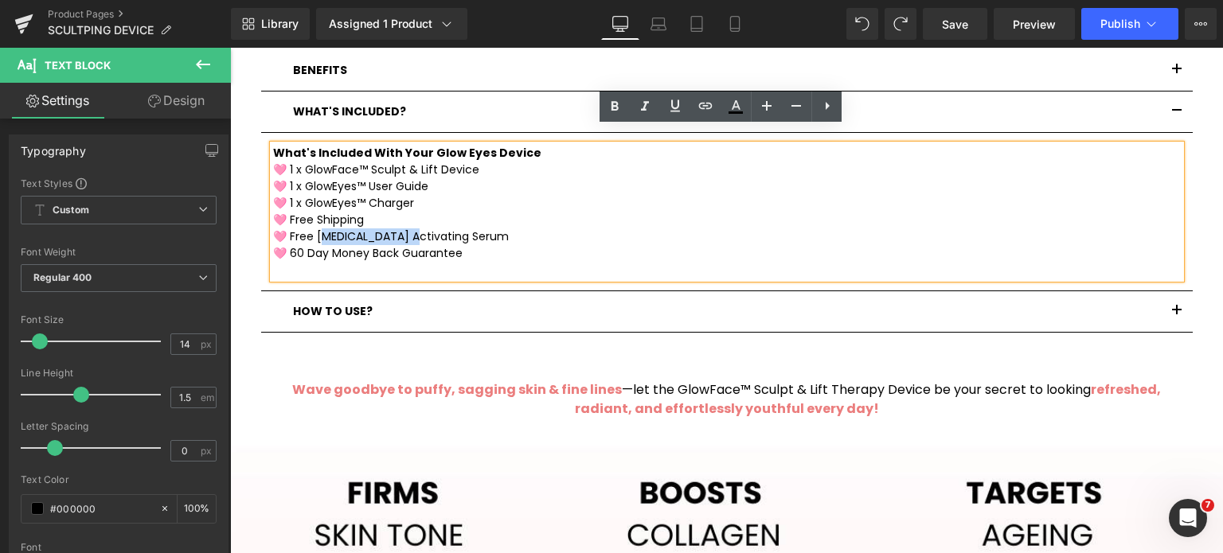
copy p "yaluronic Acid"
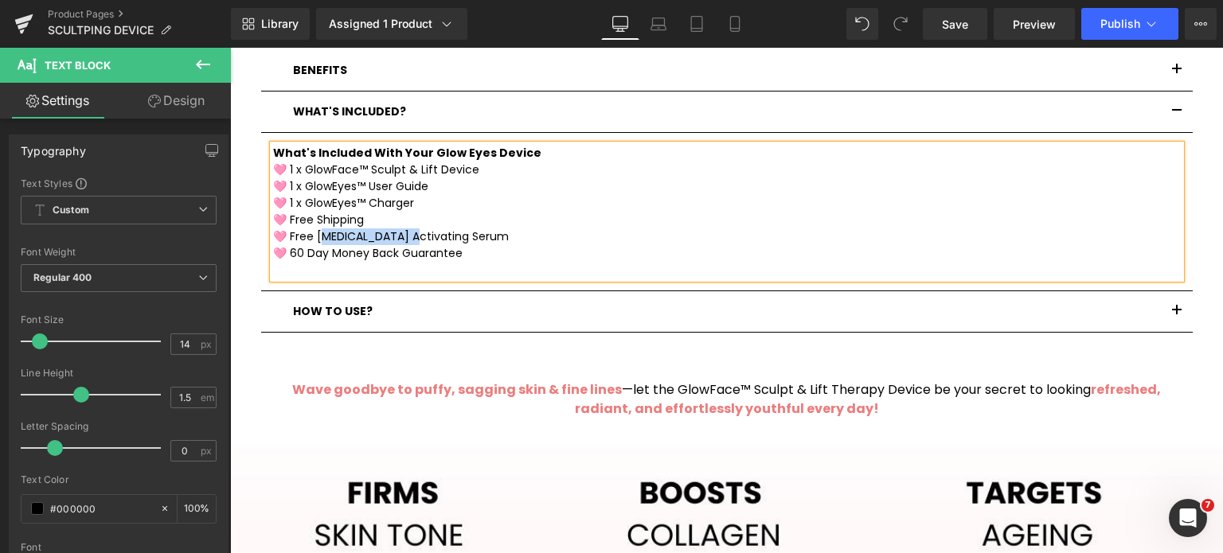
click at [1168, 295] on button "button" at bounding box center [1177, 311] width 32 height 41
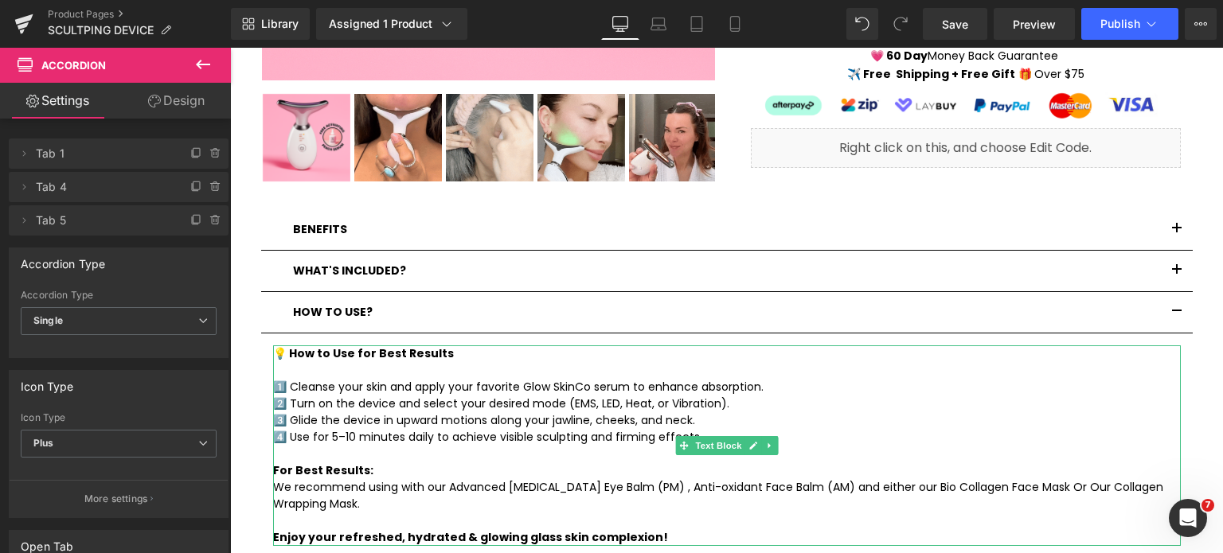
scroll to position [876, 0]
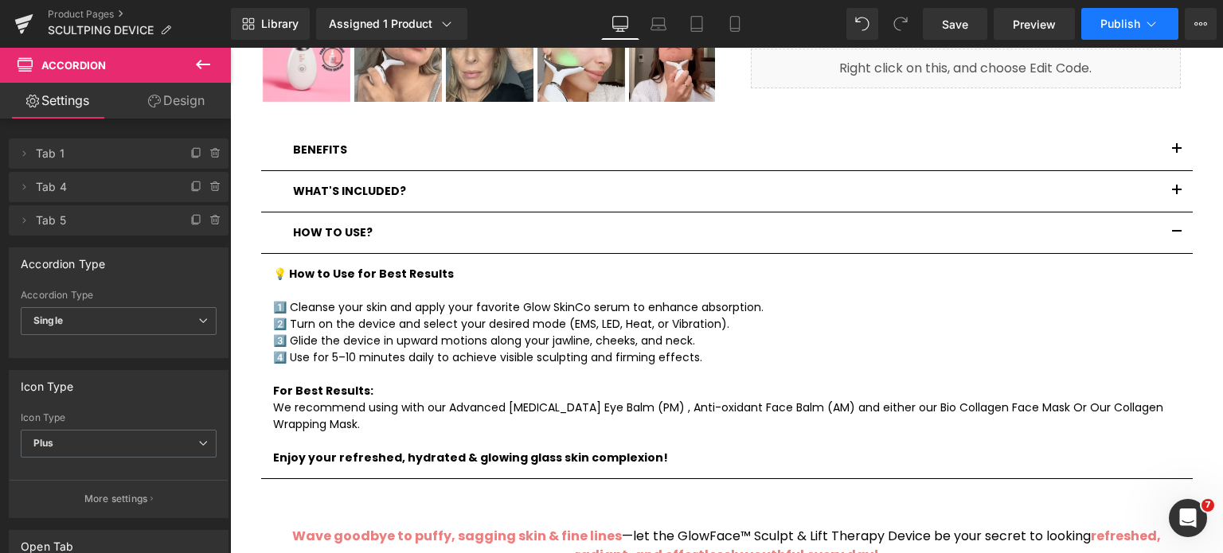
click at [1113, 26] on span "Publish" at bounding box center [1120, 24] width 40 height 13
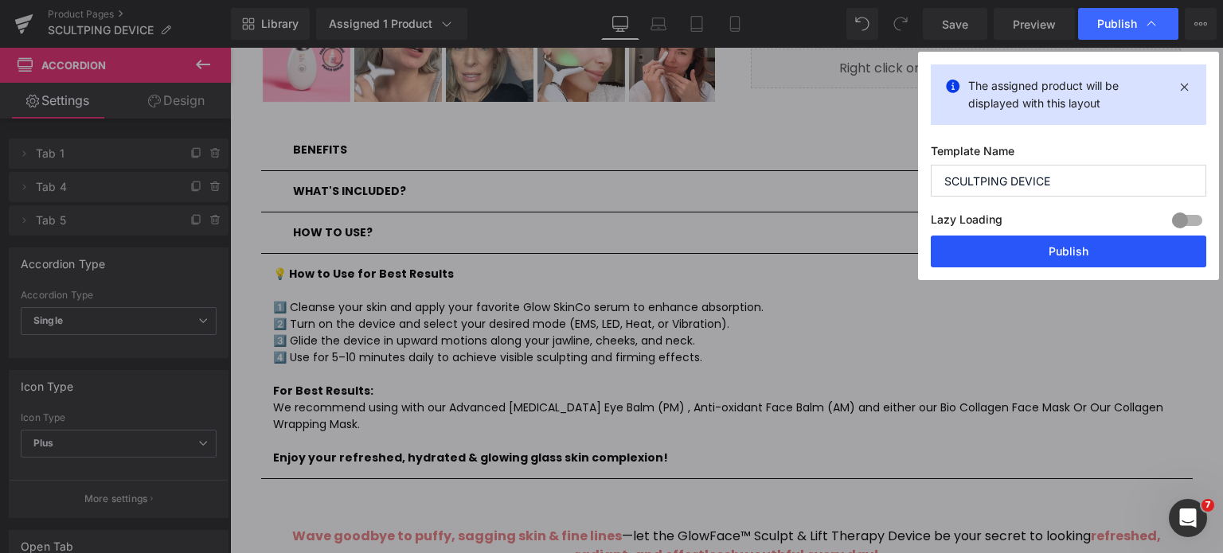
click at [1045, 264] on button "Publish" at bounding box center [1069, 252] width 276 height 32
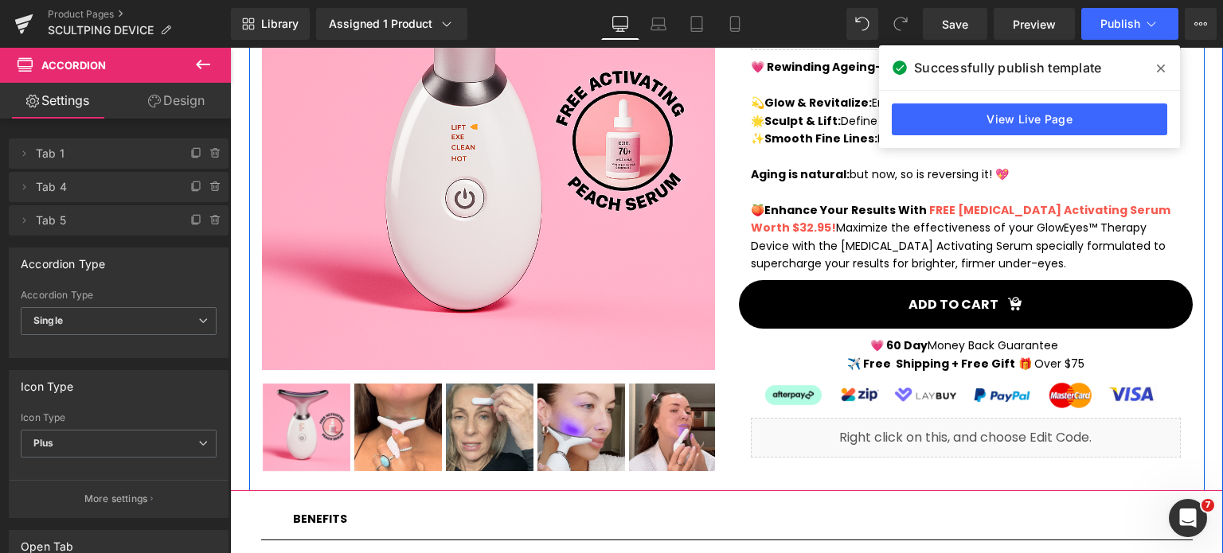
scroll to position [478, 0]
